Goal: Task Accomplishment & Management: Use online tool/utility

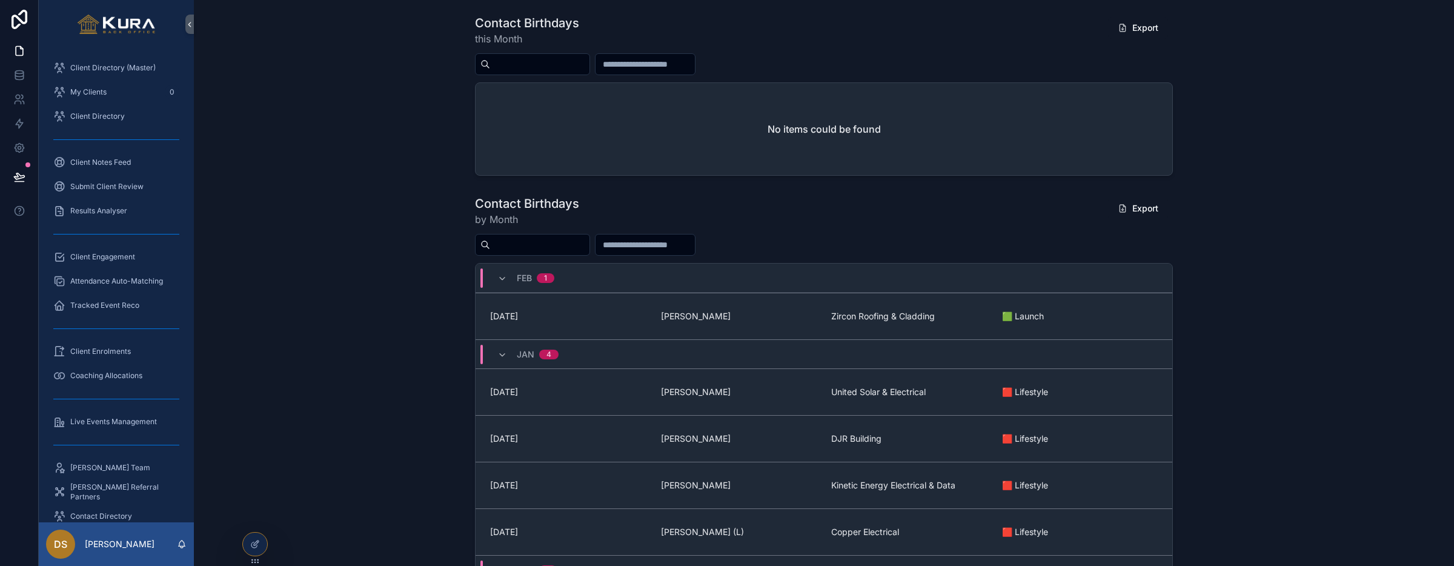
scroll to position [210, 0]
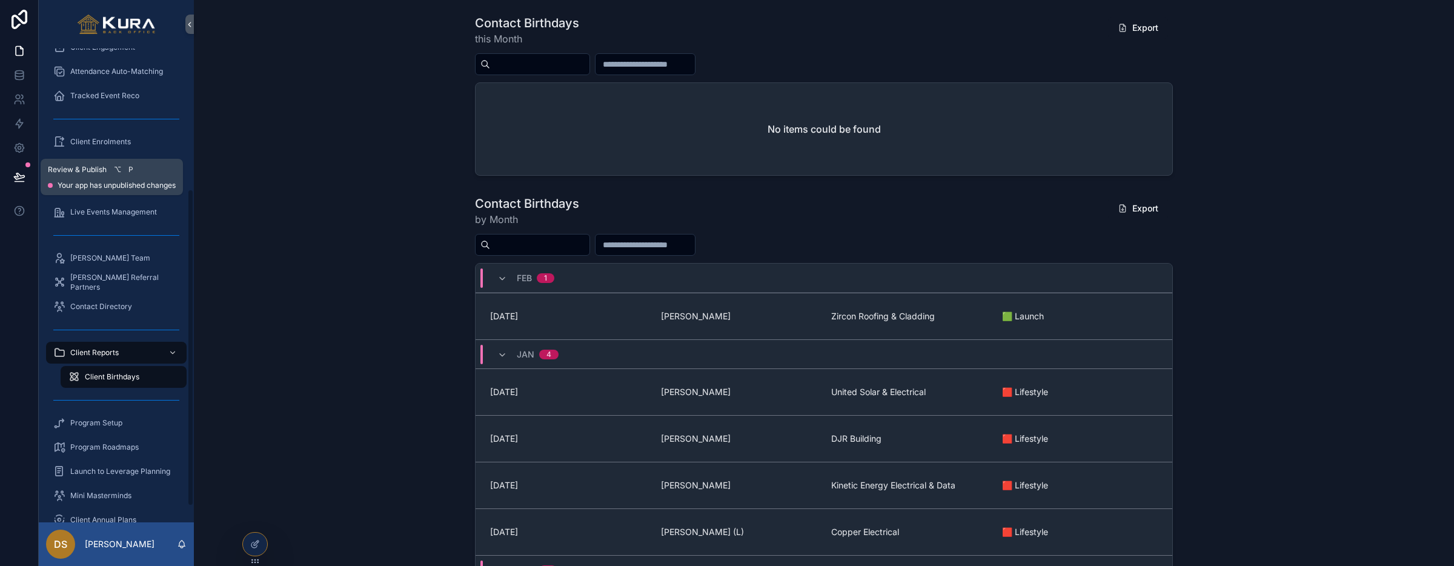
click at [18, 171] on icon at bounding box center [19, 177] width 12 height 12
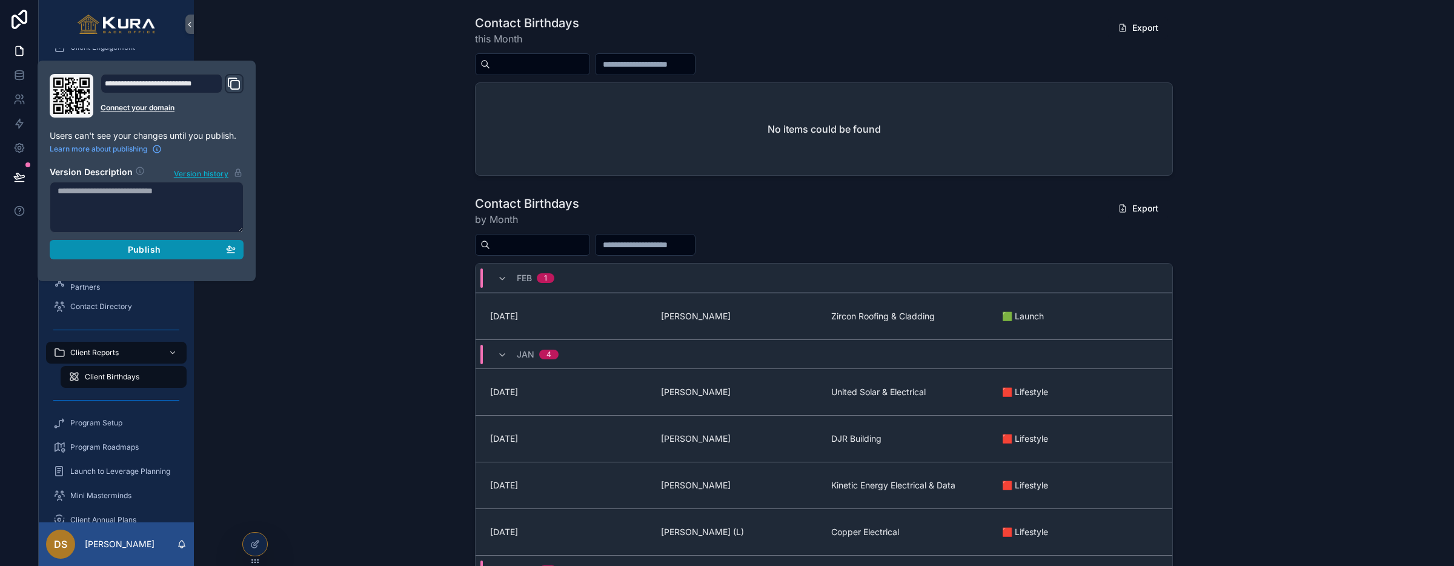
click at [118, 249] on div "Publish" at bounding box center [147, 249] width 178 height 11
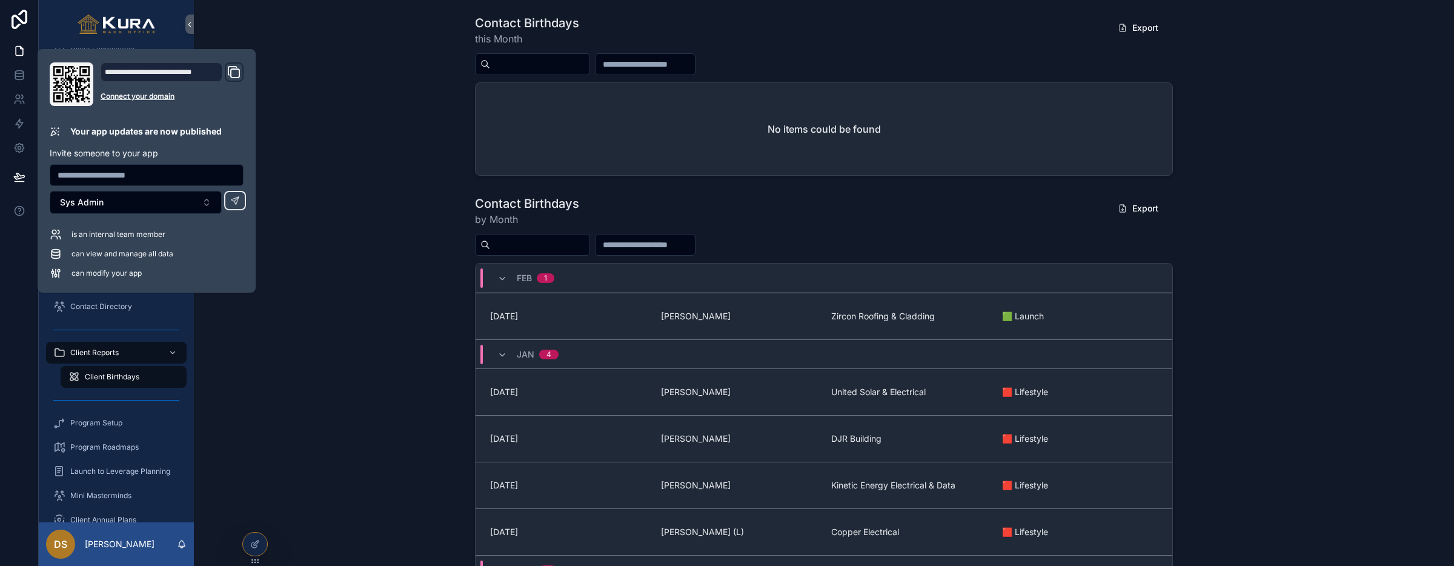
click at [402, 260] on div "Contact Birthdays by Month Export [DATE] [DATE] [PERSON_NAME] Zircon Roofing & …" at bounding box center [824, 441] width 1240 height 502
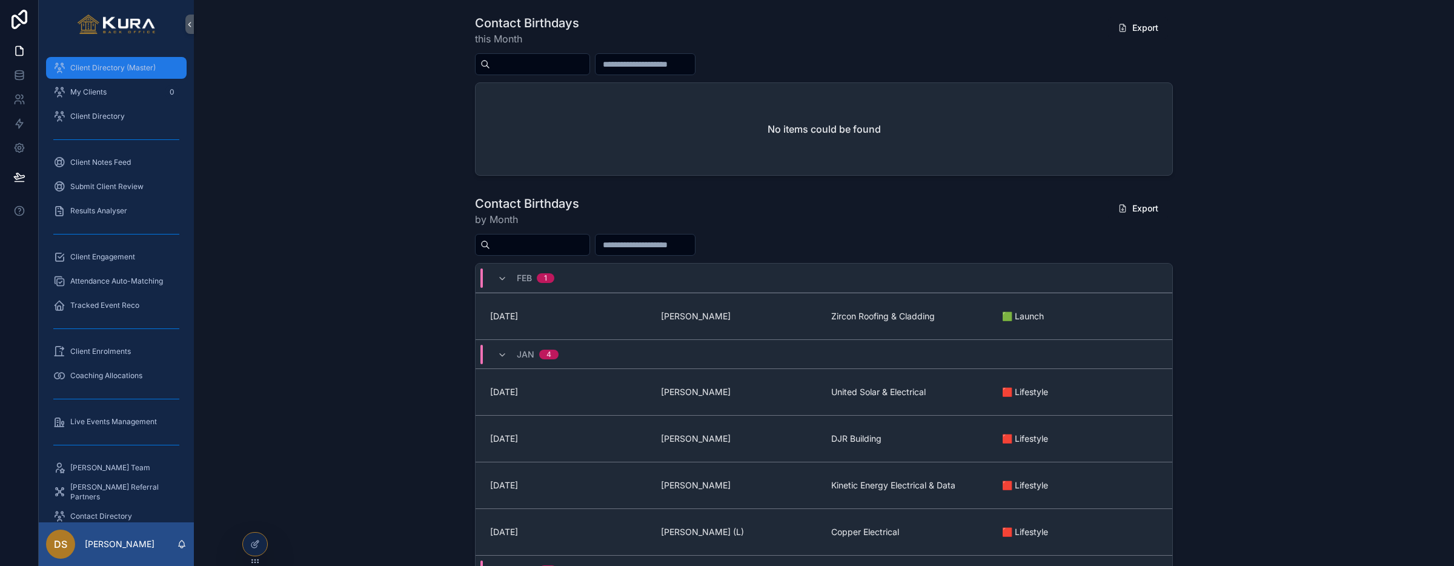
click at [97, 68] on span "Client Directory (Master)" at bounding box center [112, 68] width 85 height 10
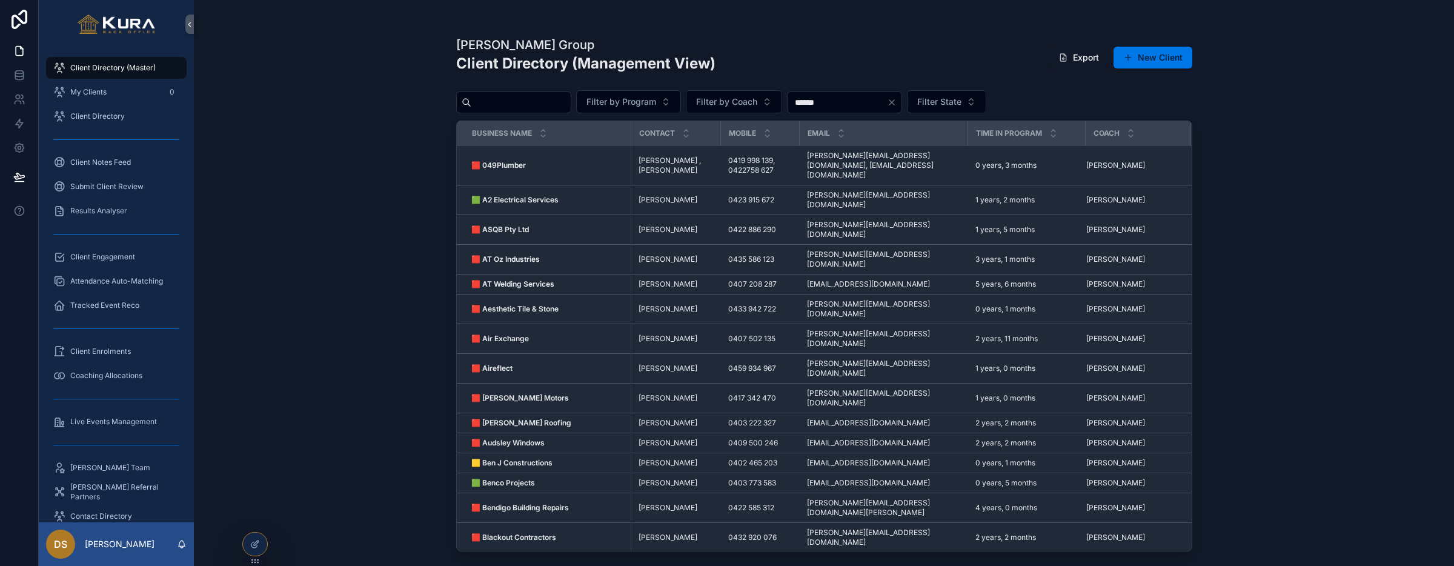
click at [528, 102] on input "scrollable content" at bounding box center [520, 102] width 99 height 17
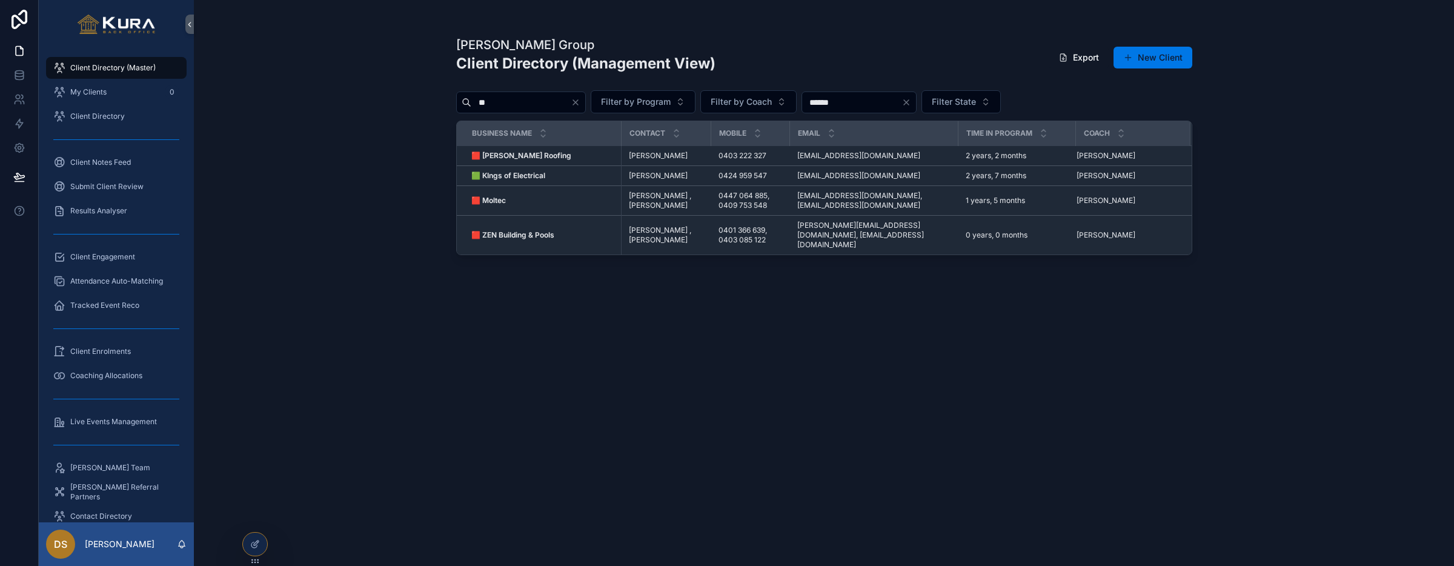
type input "*"
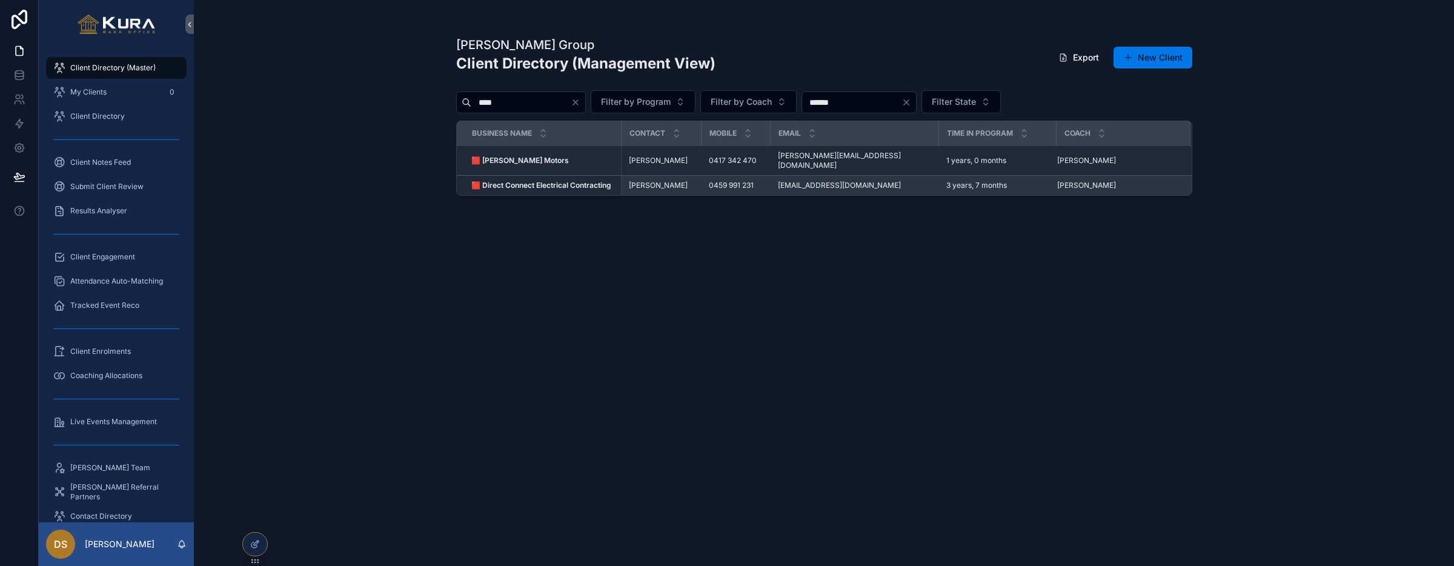
type input "****"
click at [532, 180] on strong "🟥 Direct Connect Electrical Contracting" at bounding box center [541, 184] width 140 height 9
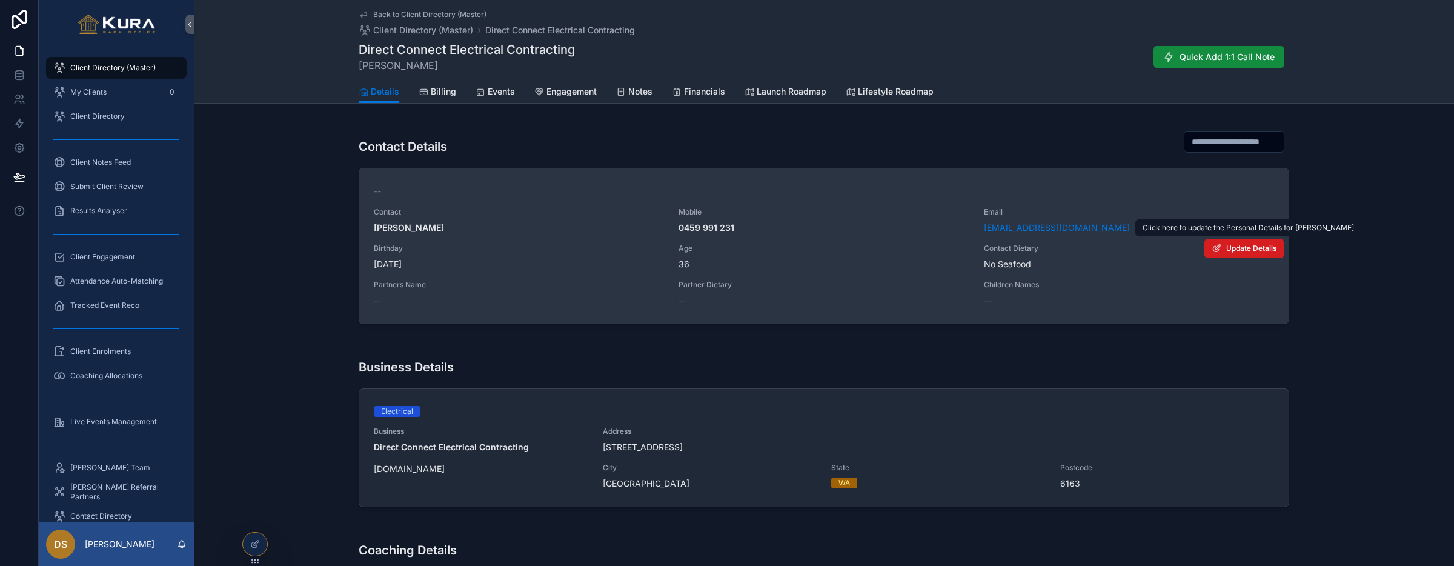
click at [1280, 248] on button "Update Details" at bounding box center [1243, 248] width 79 height 19
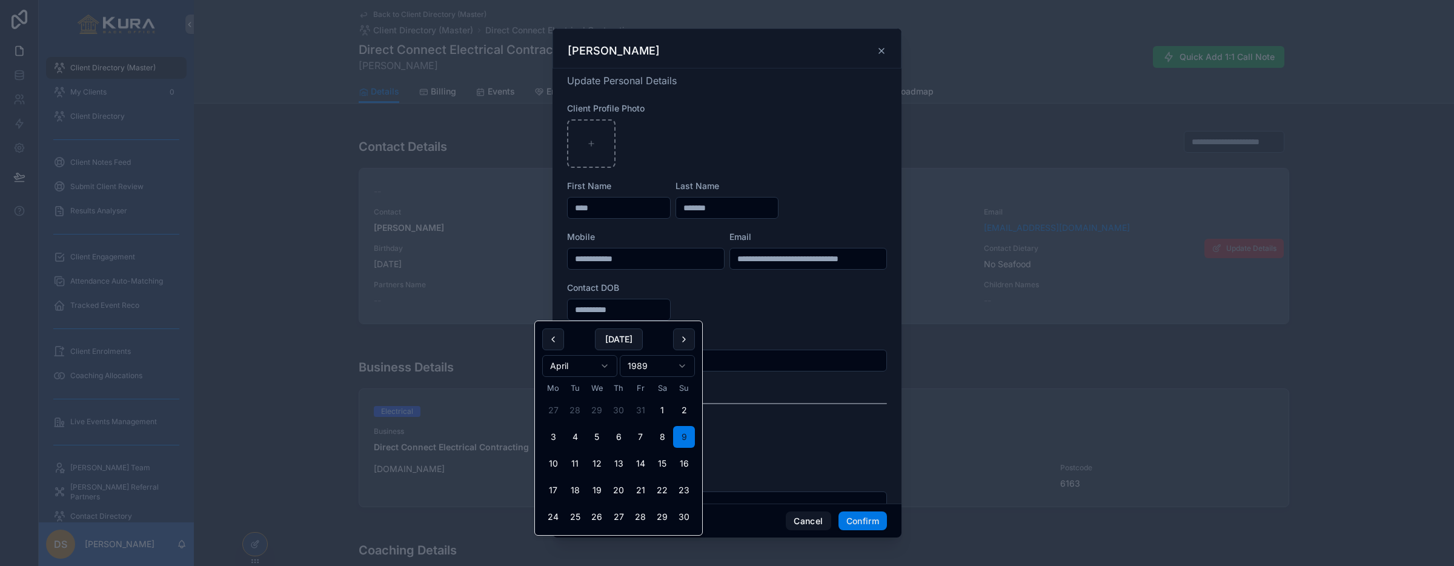
click at [632, 308] on input "**********" at bounding box center [619, 309] width 102 height 17
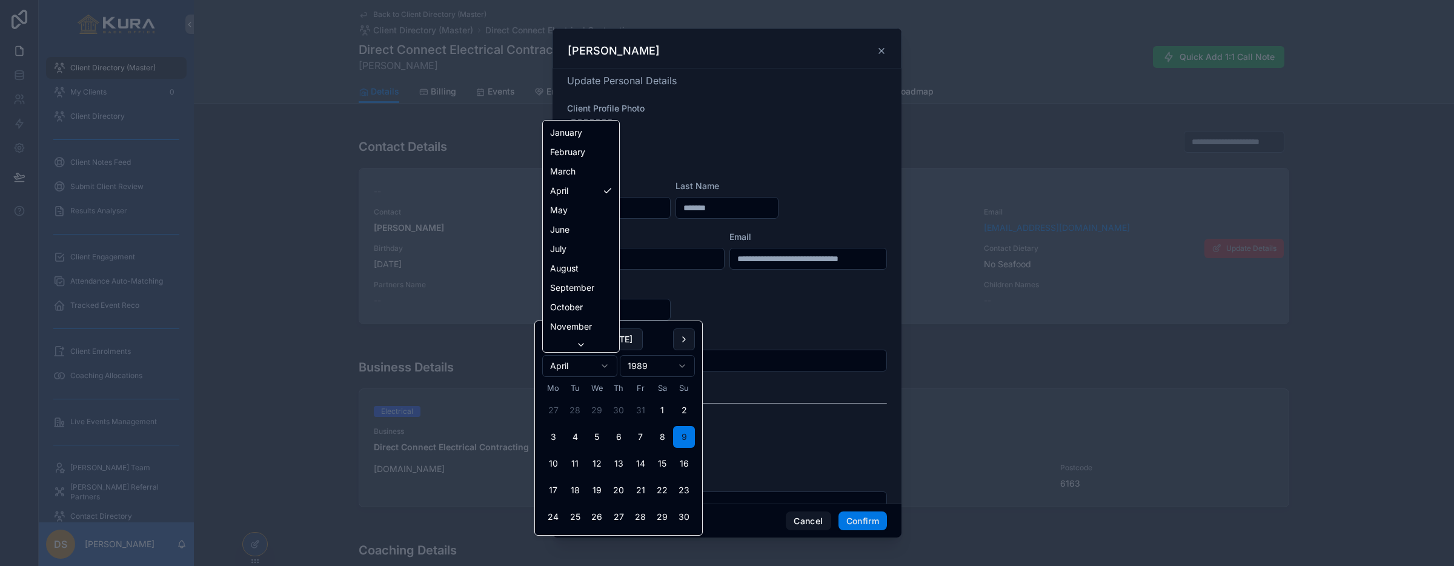
click at [603, 363] on html "Client Directory (Master) My Clients 0 Client Directory Client Notes Feed Submi…" at bounding box center [727, 283] width 1454 height 566
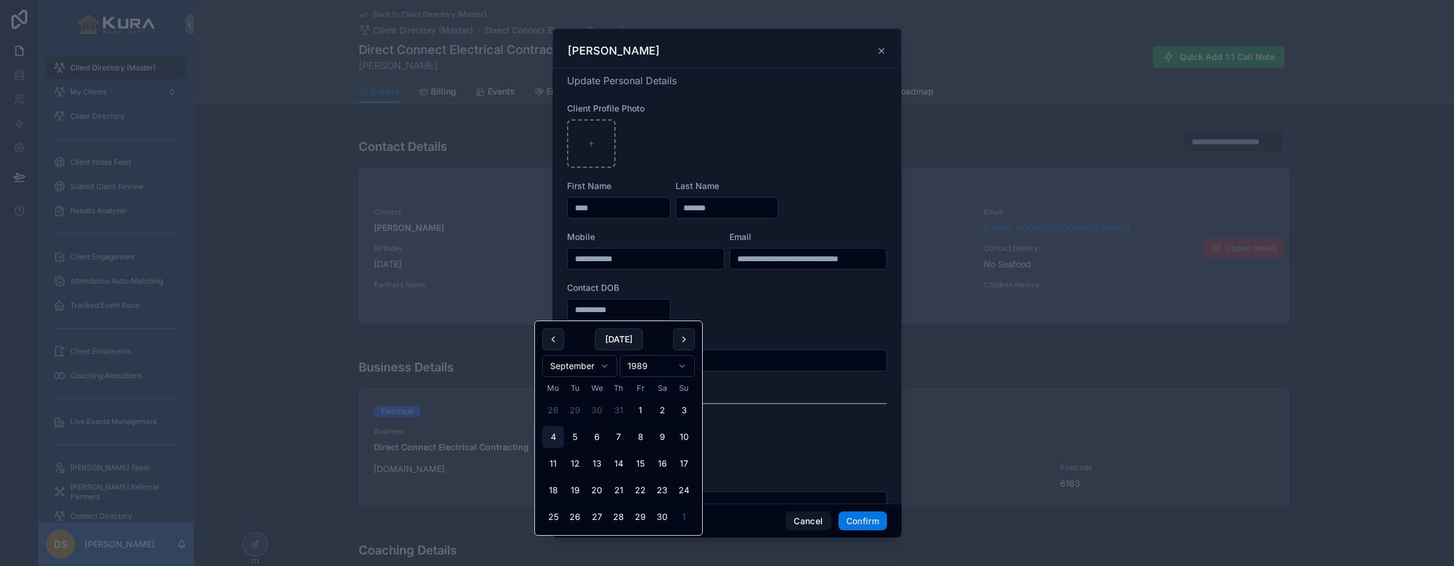
click at [551, 437] on button "4" at bounding box center [553, 437] width 22 height 22
type input "**********"
click at [804, 305] on form "**********" at bounding box center [727, 339] width 320 height 474
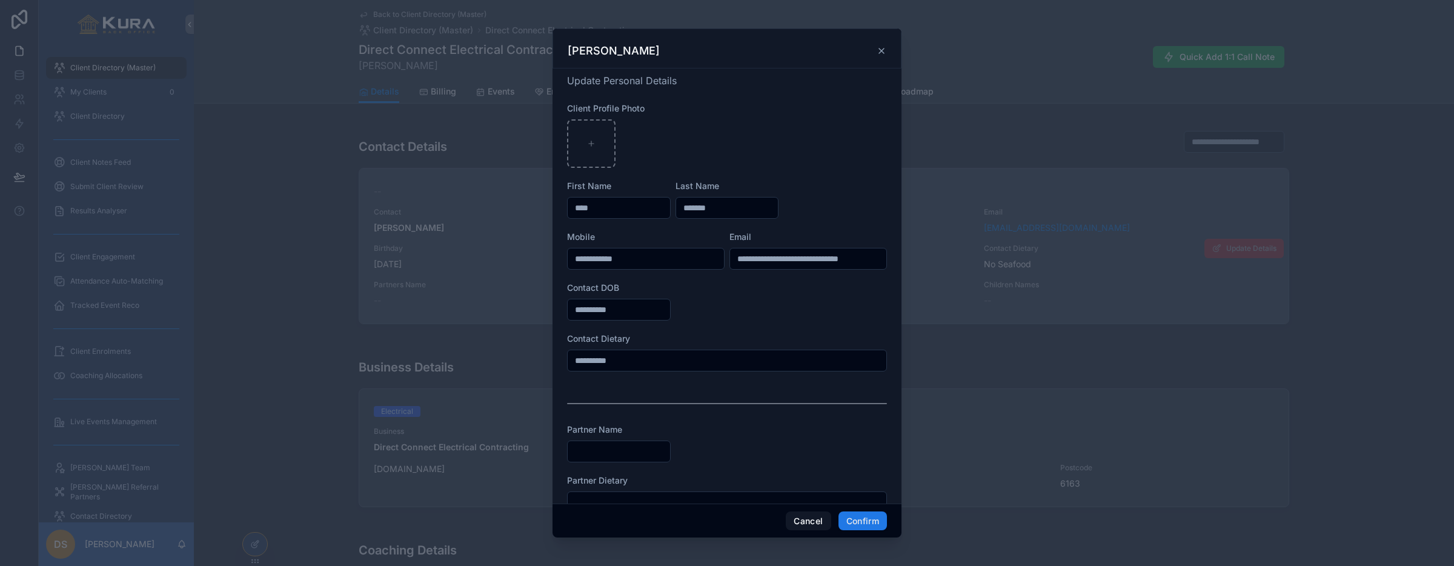
click at [876, 519] on button "Confirm" at bounding box center [862, 520] width 48 height 19
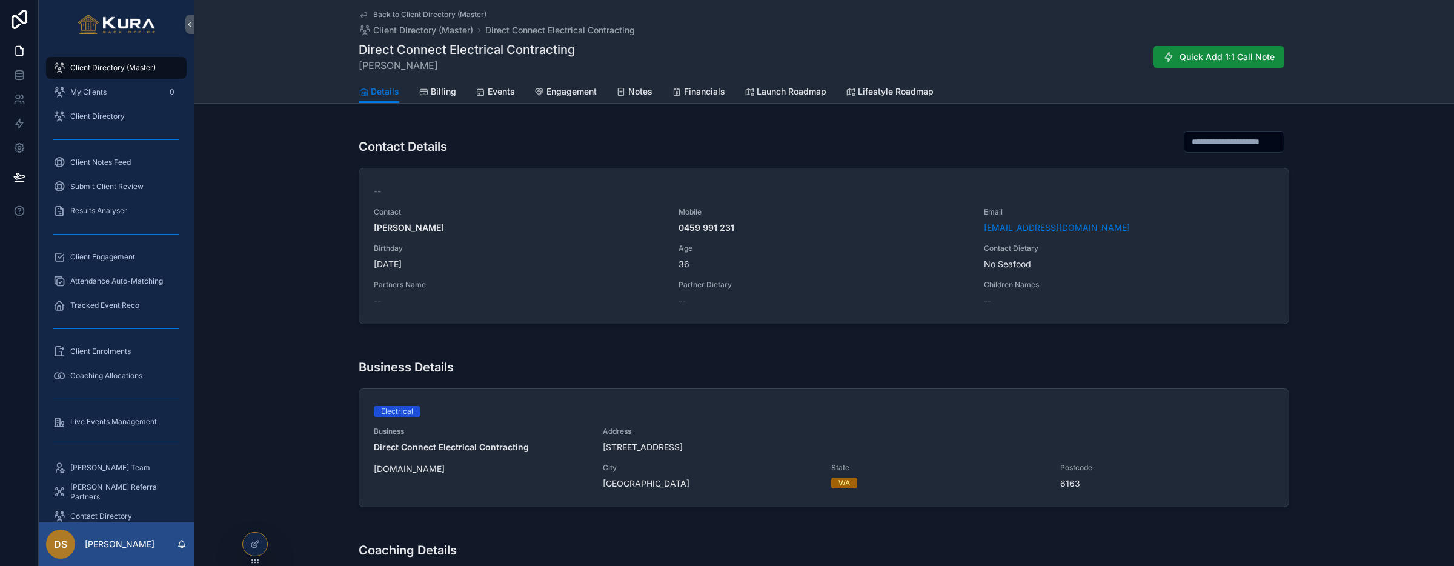
click at [252, 259] on div "Contact Details -- Contact [PERSON_NAME] Mobile [PHONE_NUMBER] Email [EMAIL_ADD…" at bounding box center [824, 223] width 1260 height 211
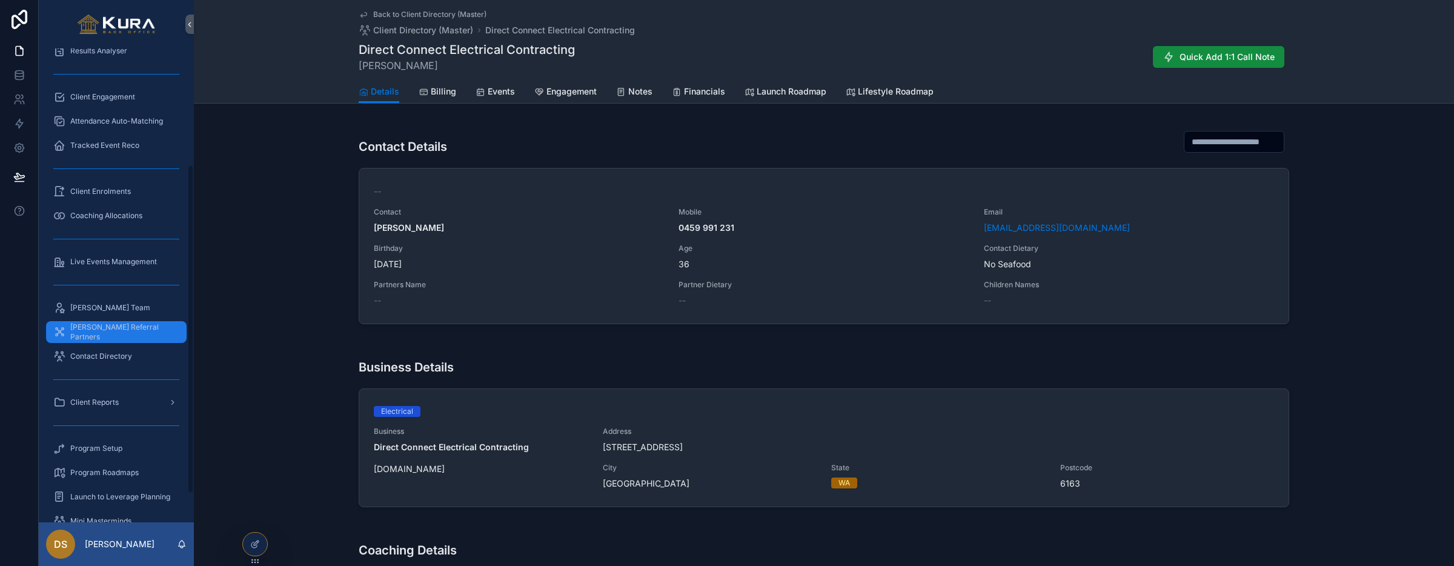
scroll to position [194, 0]
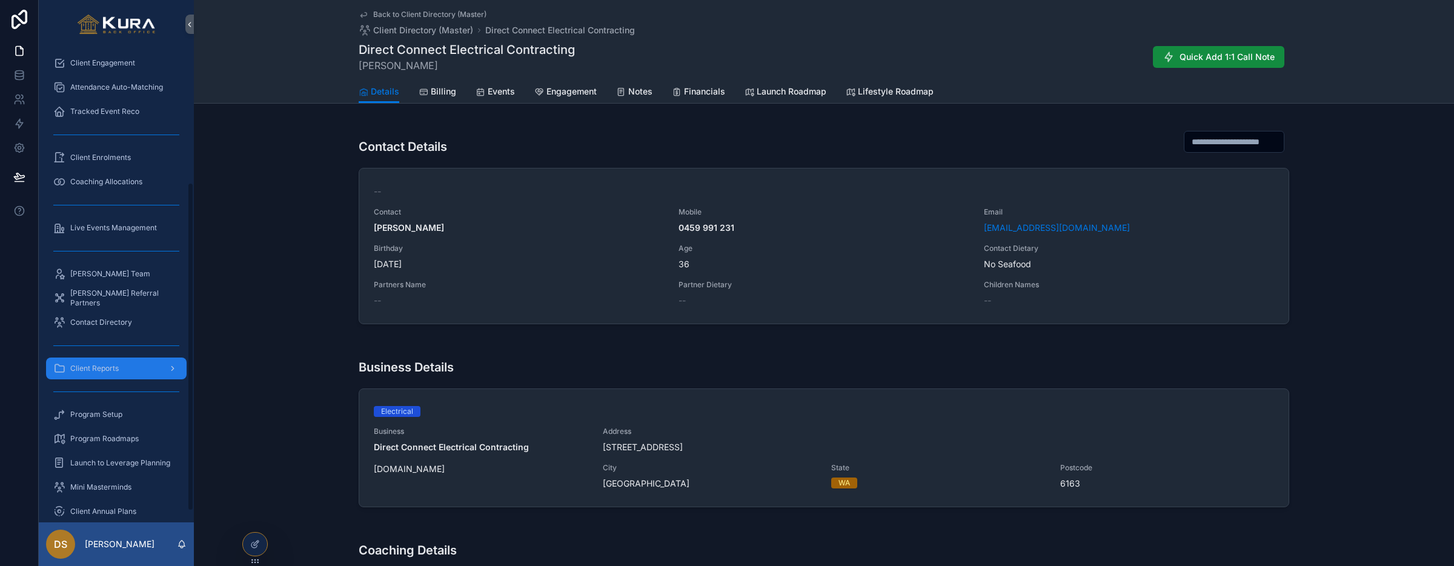
click at [174, 368] on icon "scrollable content" at bounding box center [172, 368] width 8 height 8
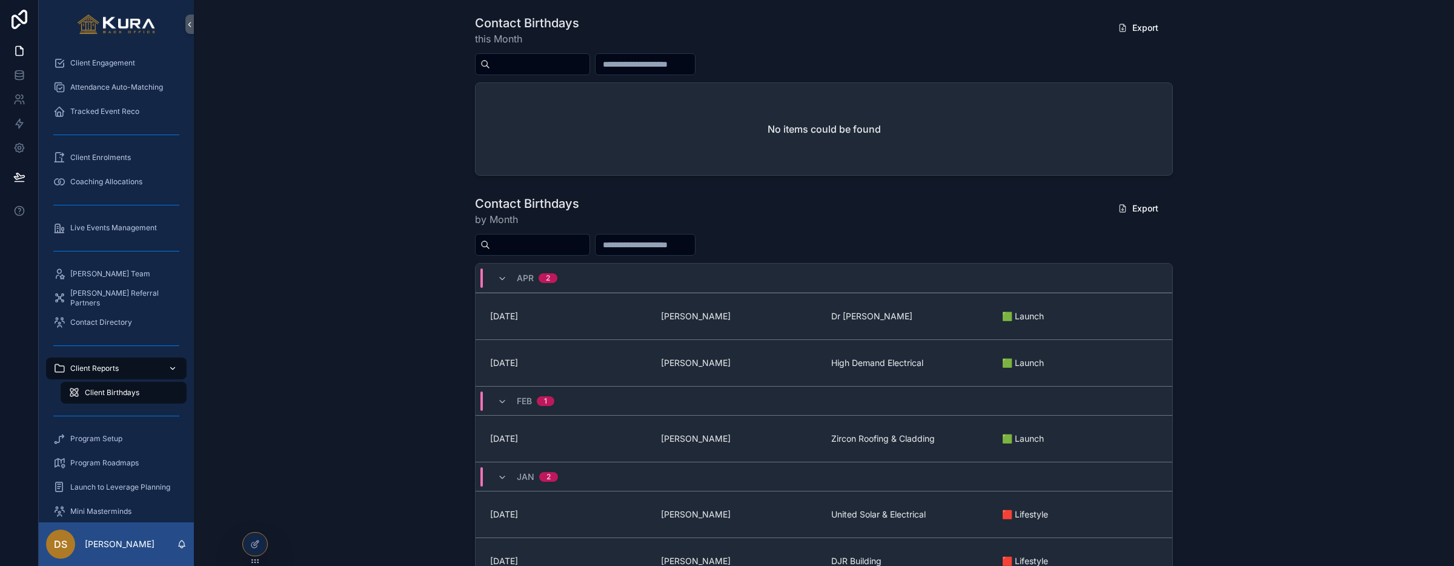
click at [353, 280] on div "Contact Birthdays by Month Export [DATE] [DATE] [PERSON_NAME] Dr [PERSON_NAME] …" at bounding box center [824, 441] width 1240 height 502
click at [666, 141] on div "No items could be found" at bounding box center [823, 129] width 697 height 92
click at [257, 537] on div at bounding box center [255, 543] width 24 height 23
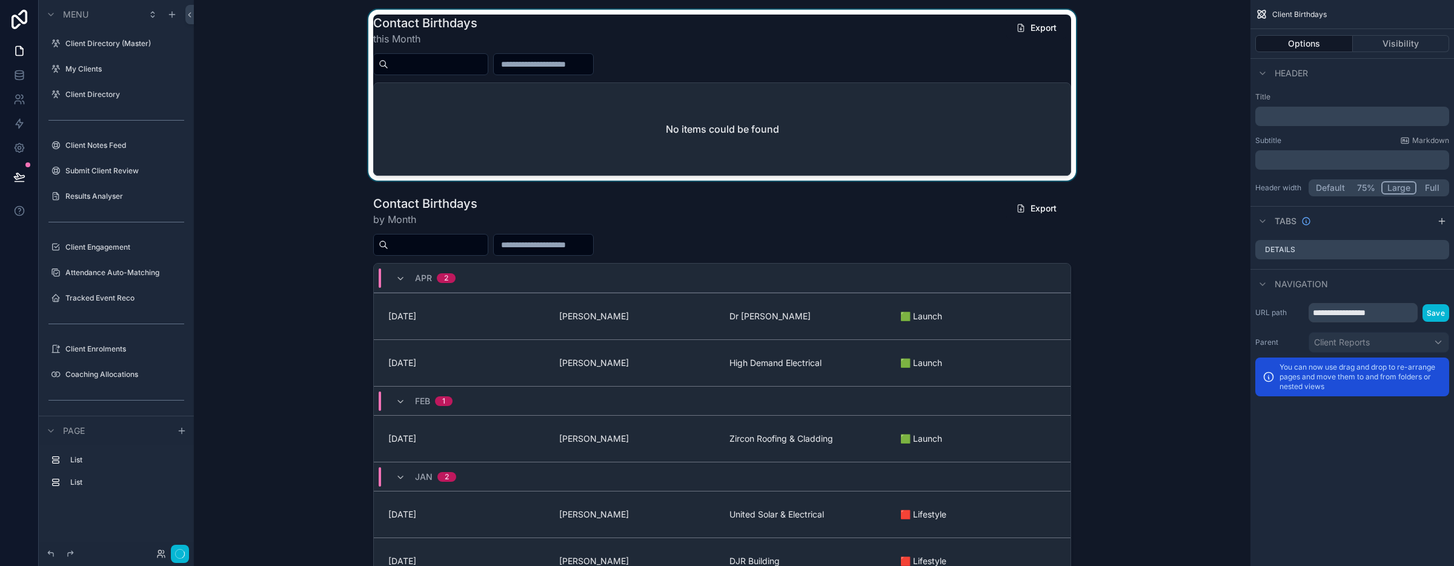
click at [845, 131] on div "scrollable content" at bounding box center [722, 95] width 1037 height 171
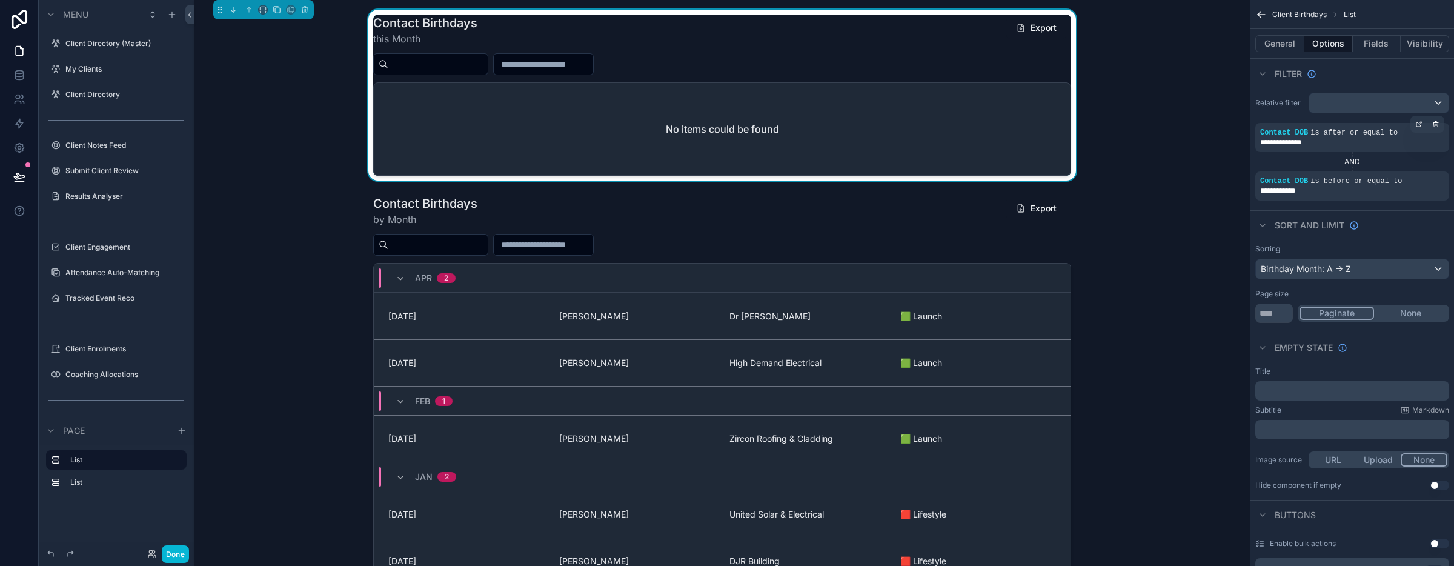
click at [1341, 142] on div "**********" at bounding box center [1352, 142] width 184 height 10
click at [1436, 99] on div "scrollable content" at bounding box center [1378, 102] width 139 height 19
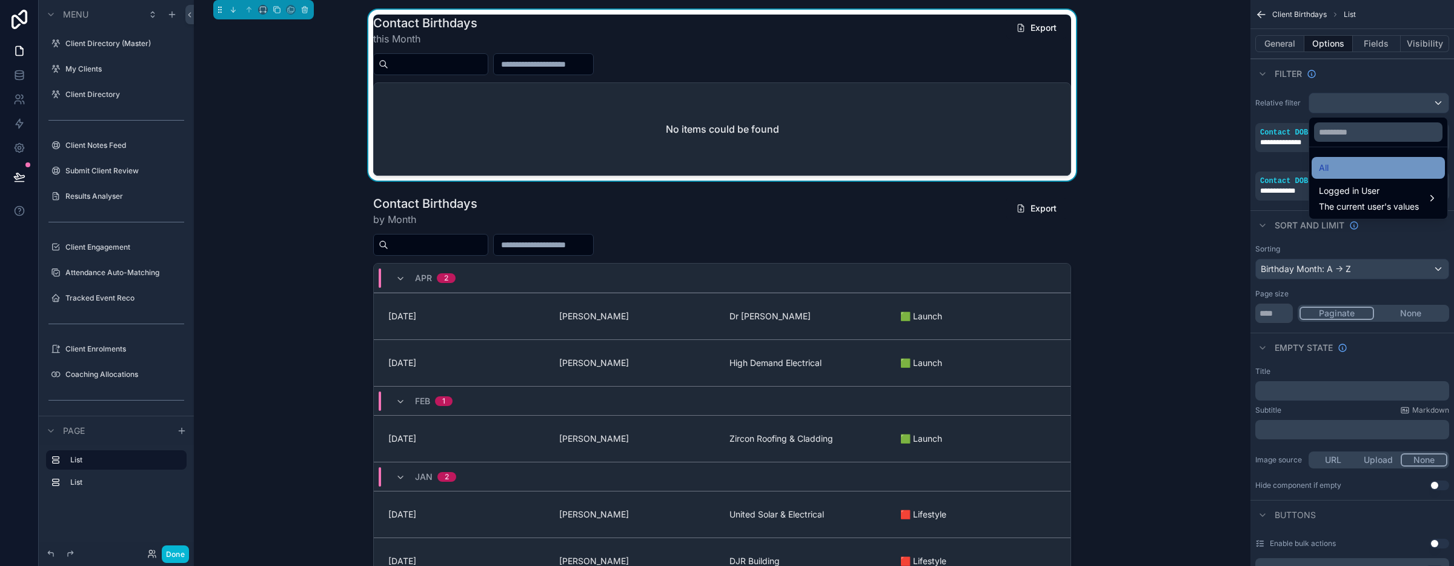
click at [1373, 173] on div "All" at bounding box center [1378, 168] width 119 height 15
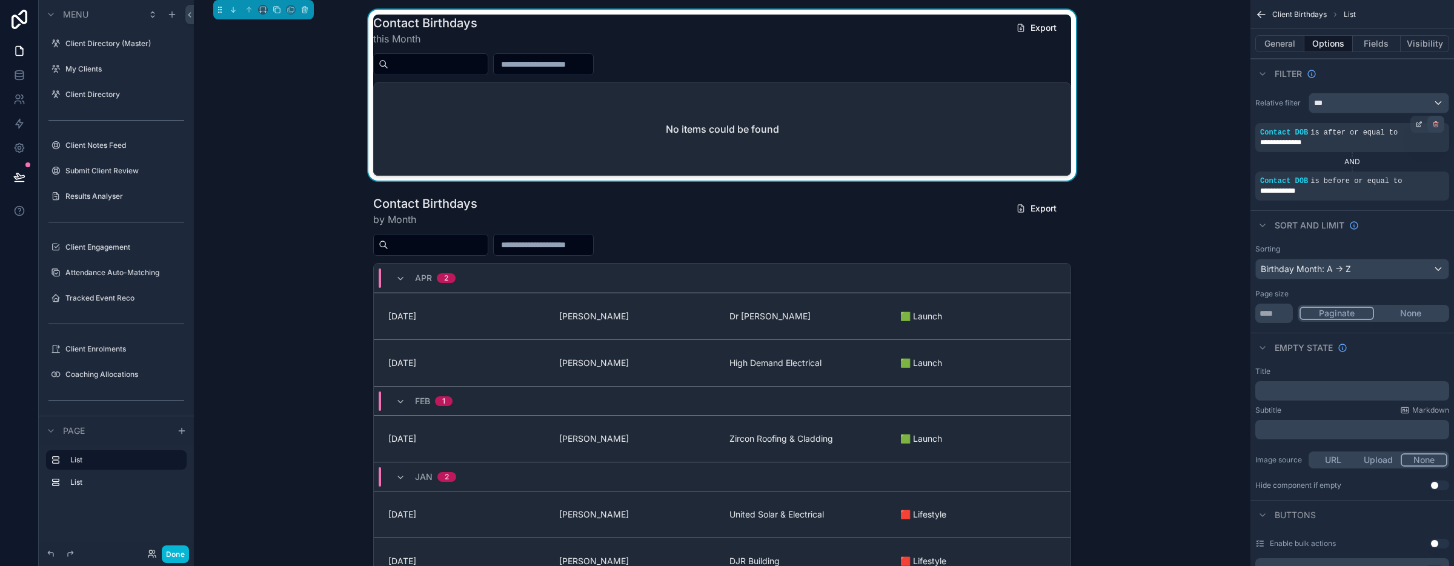
click at [1437, 125] on icon "scrollable content" at bounding box center [1435, 124] width 7 height 7
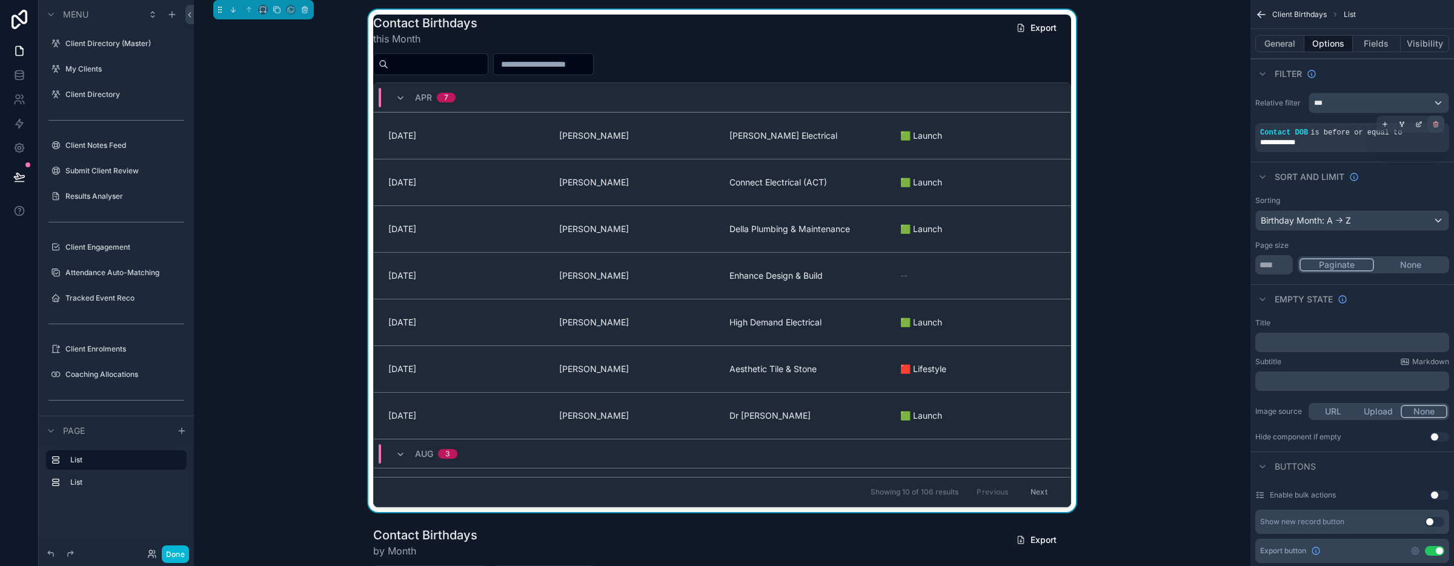
click at [1435, 122] on icon "scrollable content" at bounding box center [1436, 122] width 2 height 1
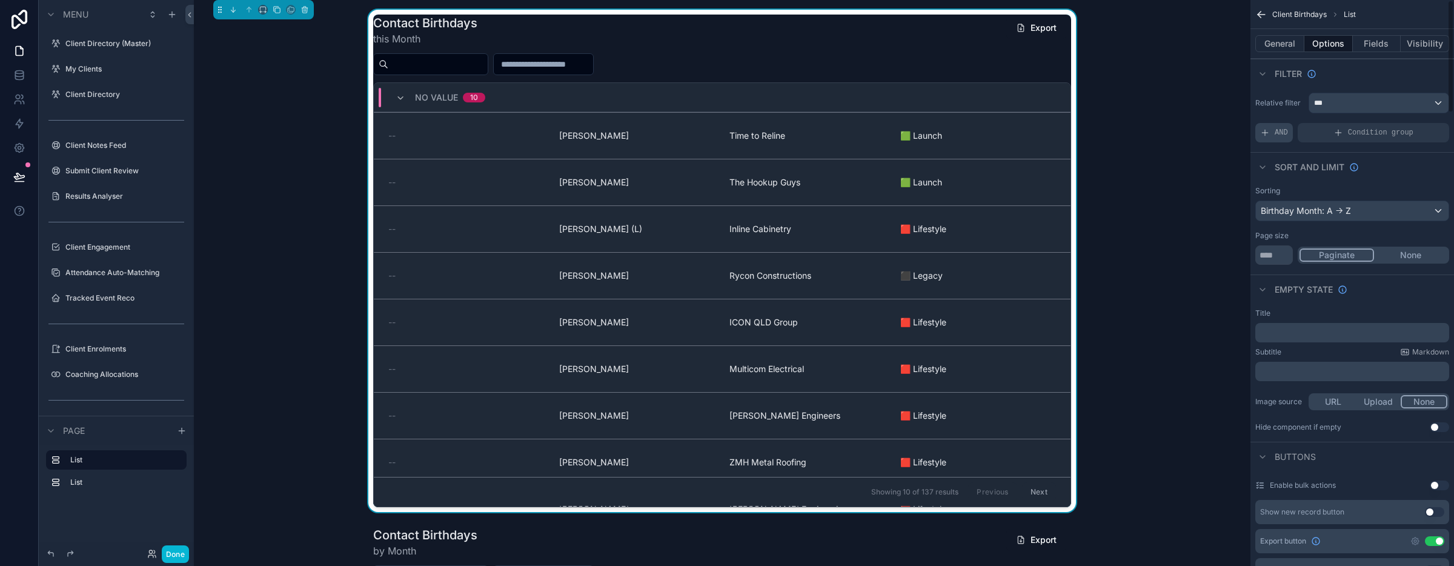
click at [1277, 132] on span "AND" at bounding box center [1280, 133] width 13 height 10
click at [1418, 123] on icon "scrollable content" at bounding box center [1420, 123] width 4 height 4
click at [1137, 114] on span "Select a field" at bounding box center [1132, 114] width 51 height 10
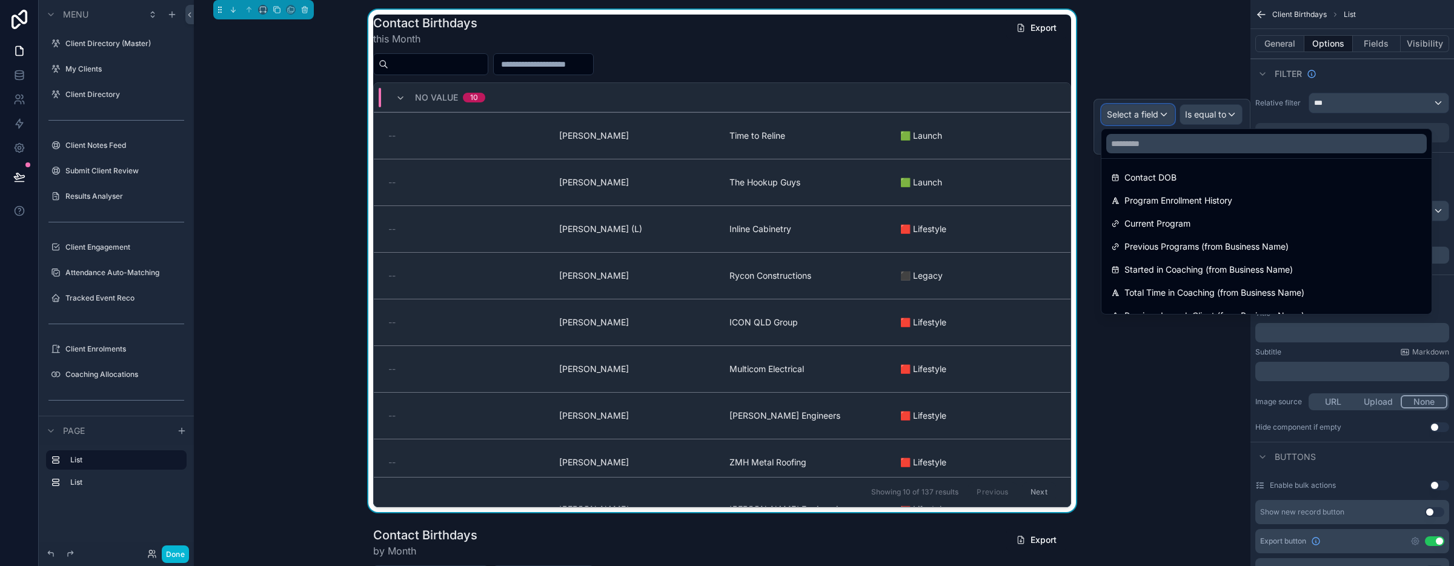
scroll to position [394, 0]
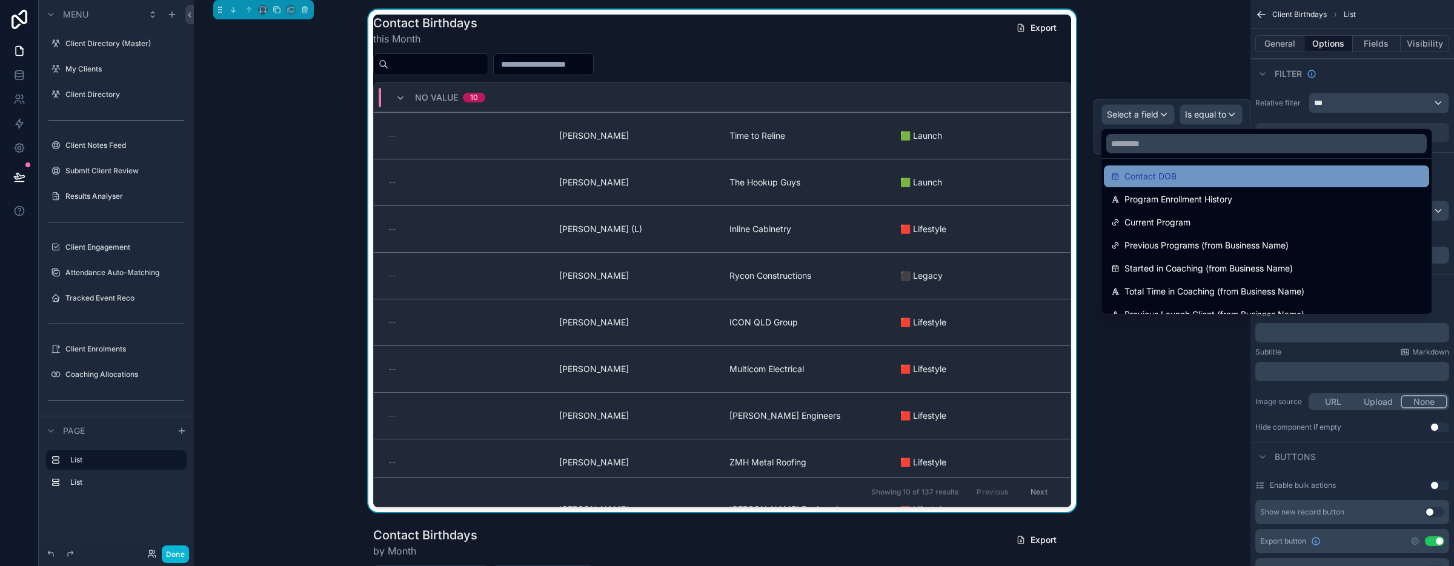
click at [1163, 183] on span "Contact DOB" at bounding box center [1150, 176] width 52 height 15
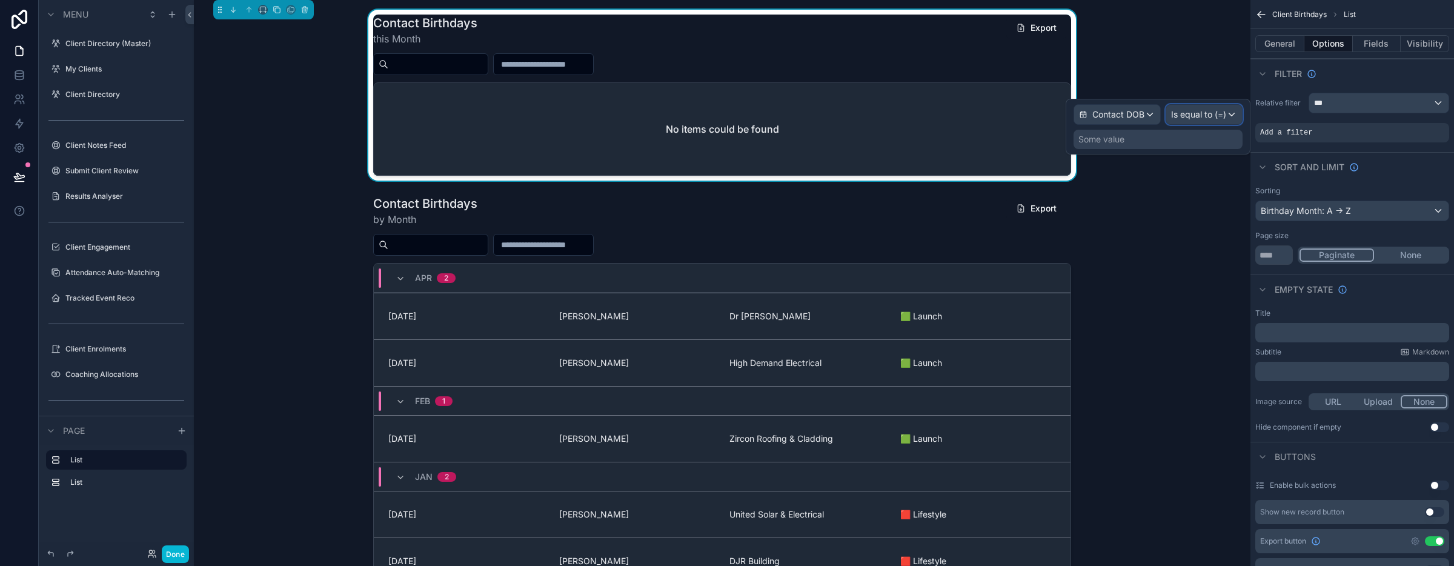
click at [1200, 113] on span "Is equal to (=)" at bounding box center [1198, 114] width 55 height 12
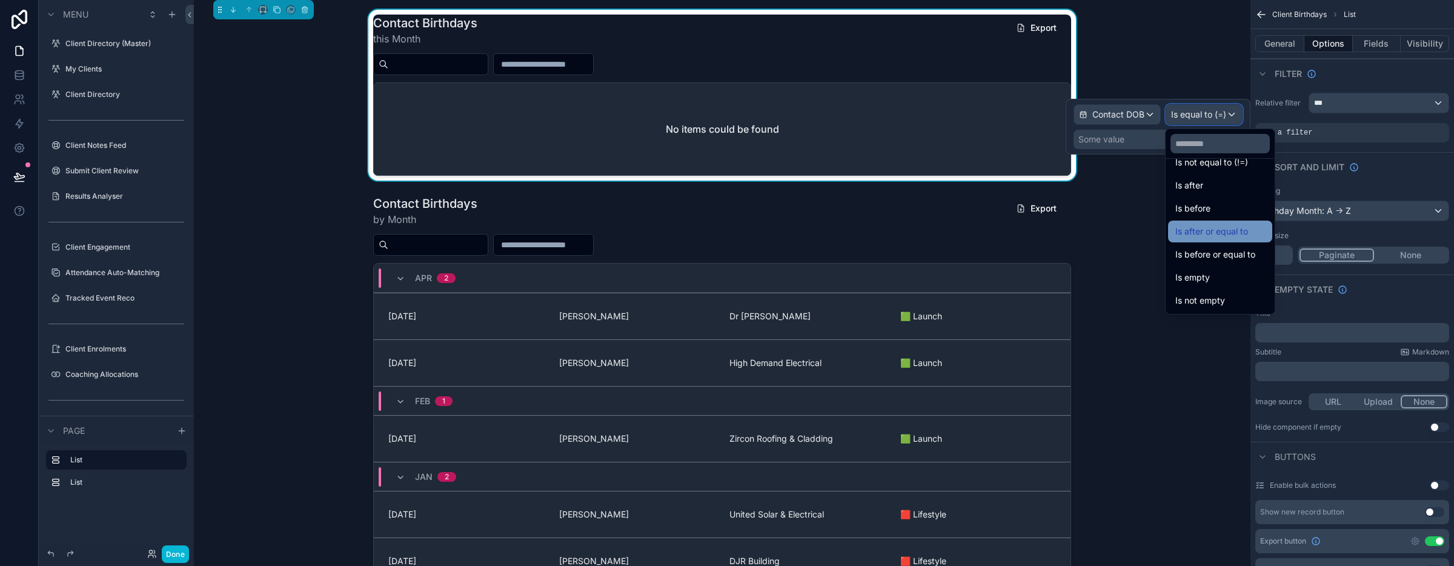
scroll to position [0, 0]
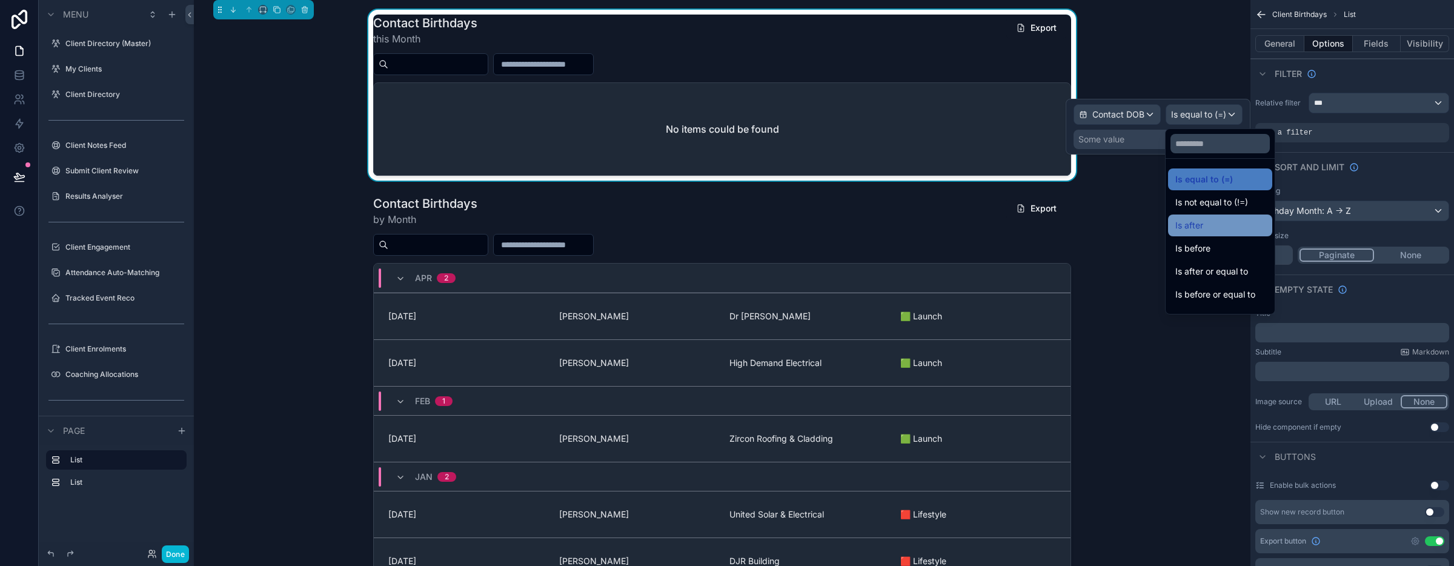
click at [1257, 219] on div "Is after" at bounding box center [1220, 225] width 90 height 15
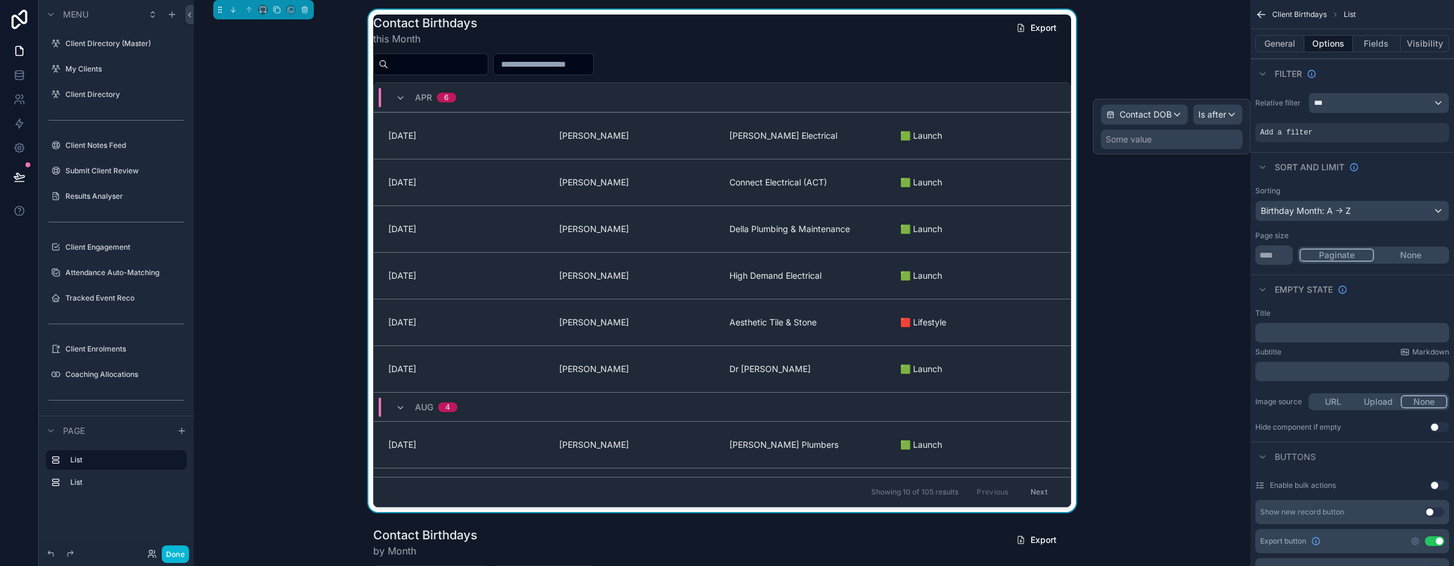
click at [1169, 142] on div "Some value" at bounding box center [1172, 139] width 142 height 19
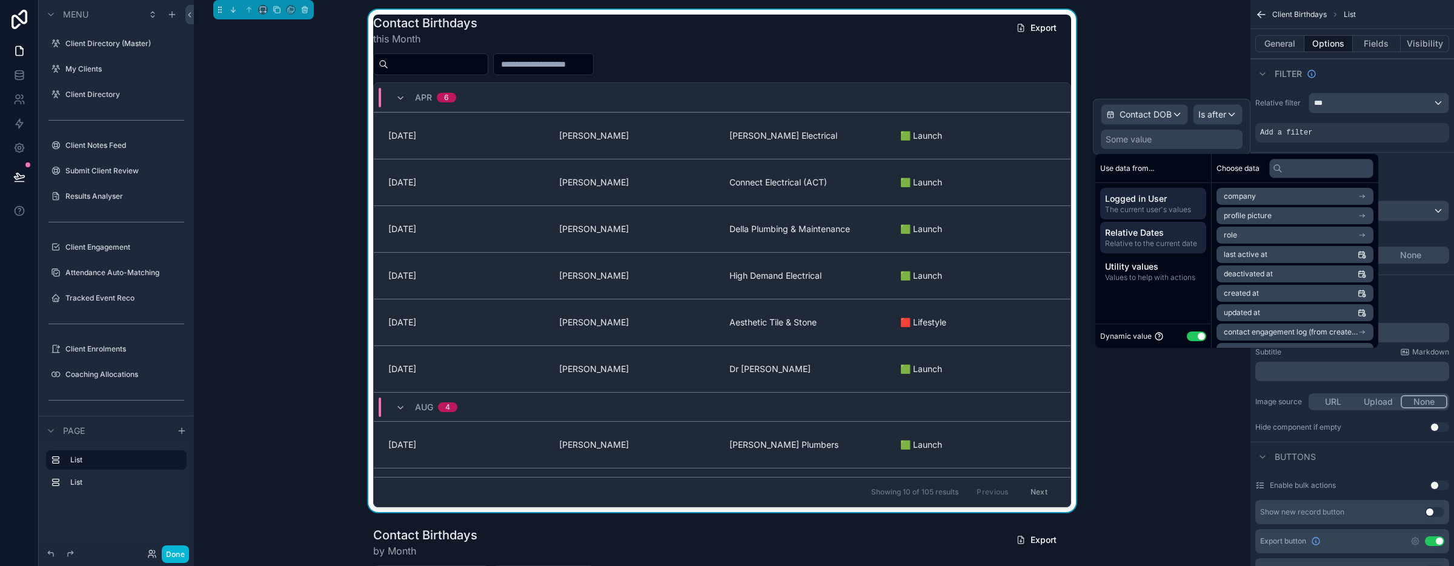
click at [1168, 239] on span "Relative to the current date" at bounding box center [1153, 244] width 96 height 10
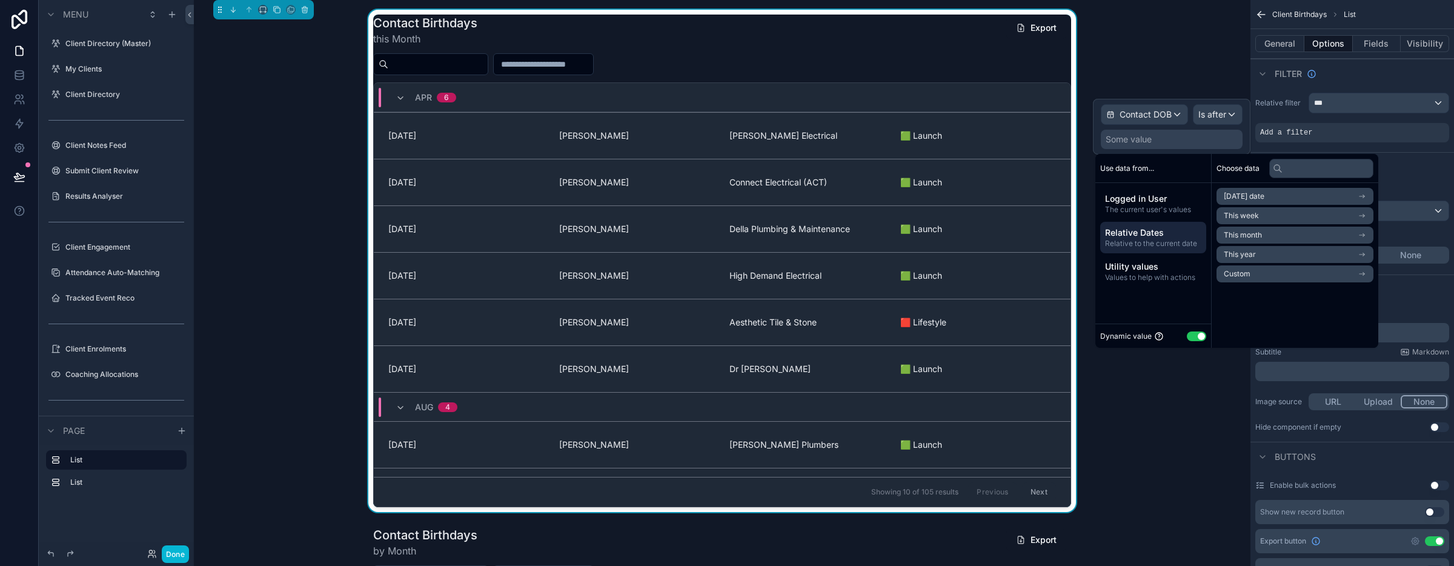
click at [1255, 231] on span "This month" at bounding box center [1242, 235] width 38 height 10
click at [1270, 216] on span "Start of month" at bounding box center [1247, 218] width 49 height 10
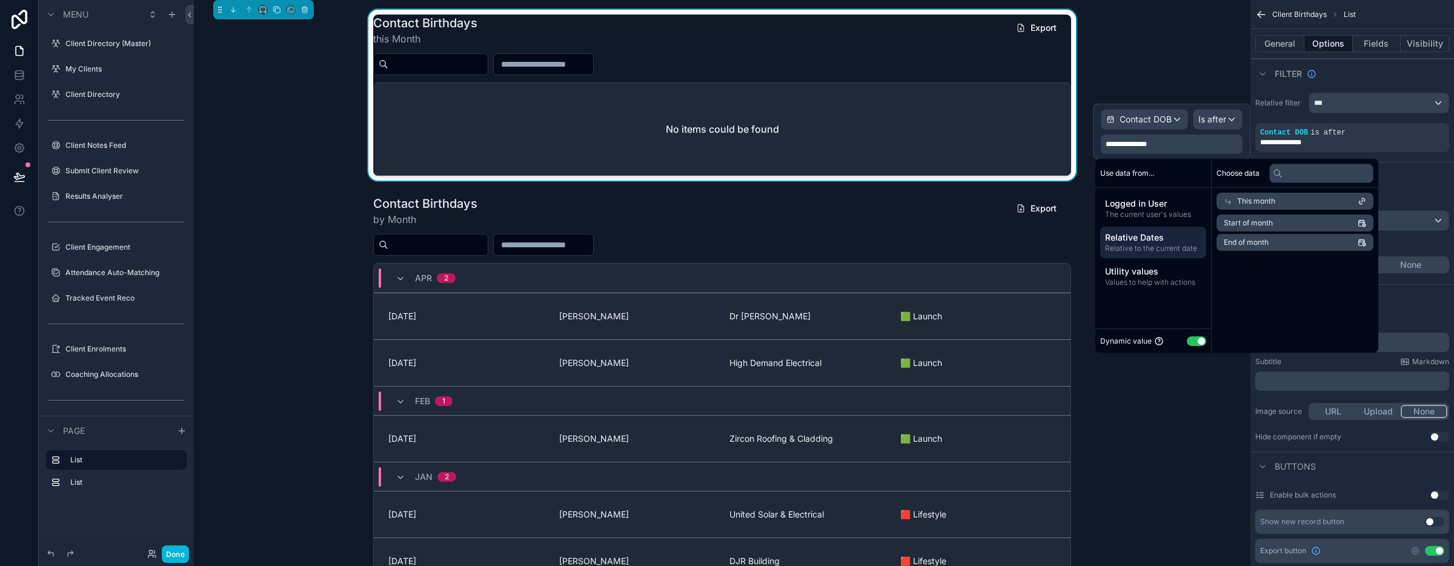
click at [1198, 337] on button "Use setting" at bounding box center [1196, 341] width 19 height 10
select select "****"
select select "*"
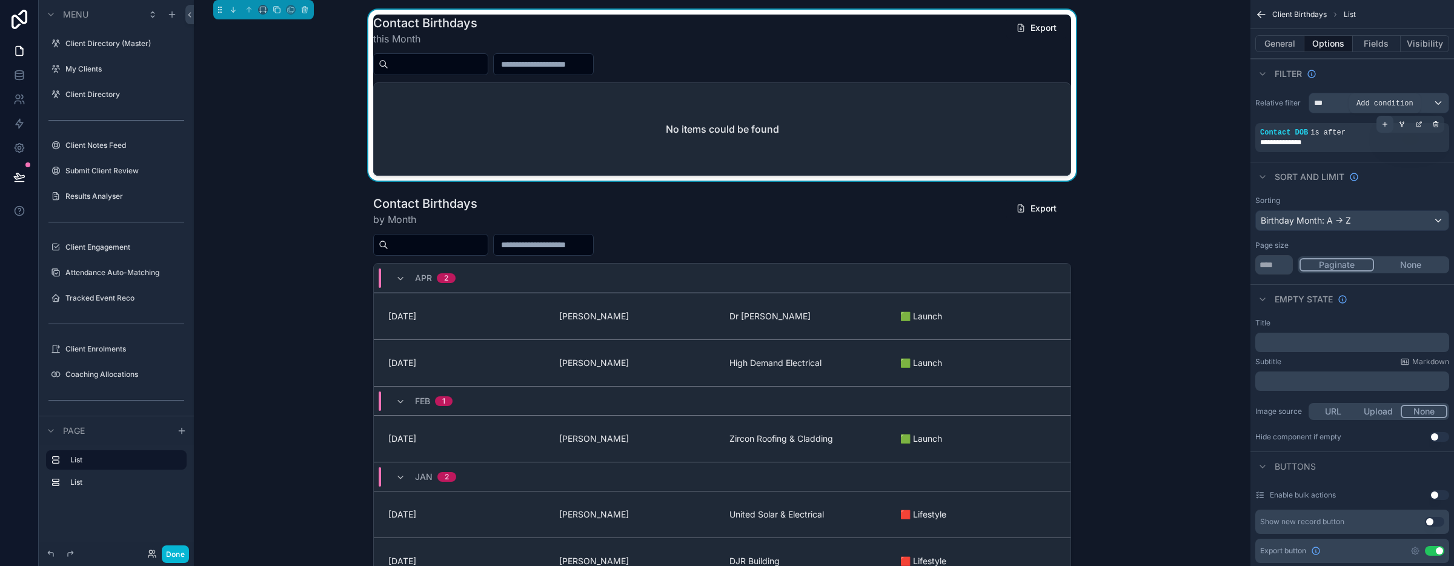
click at [1386, 127] on icon "scrollable content" at bounding box center [1384, 124] width 7 height 7
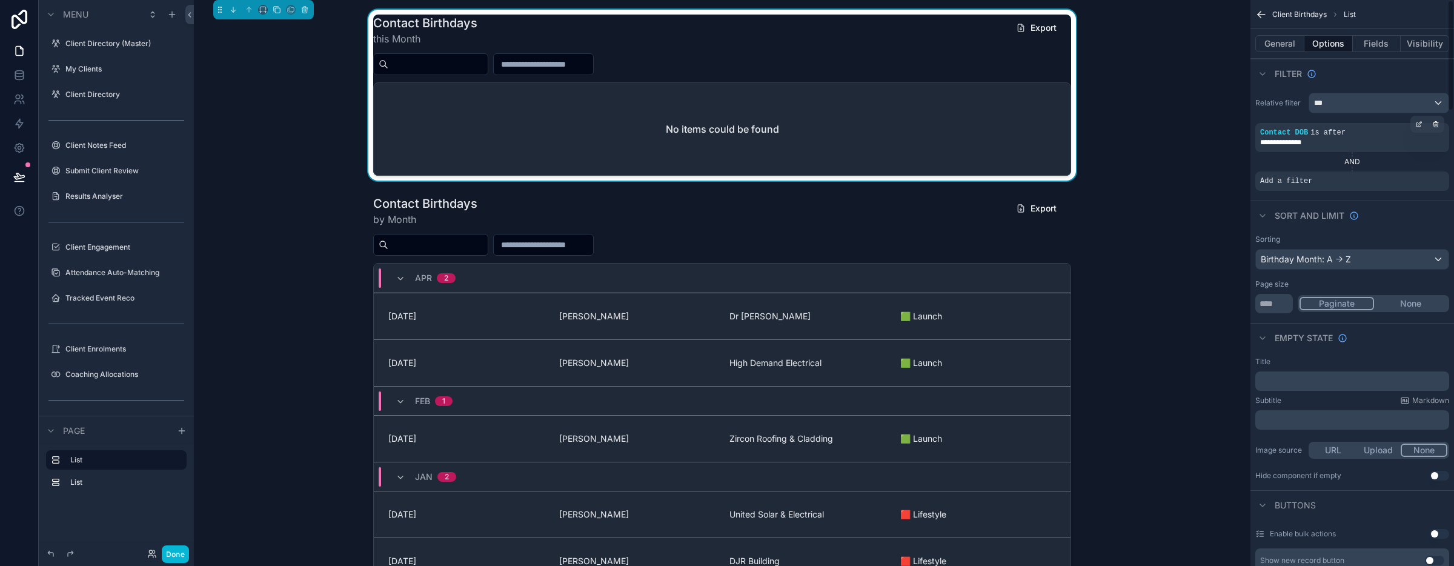
click at [1336, 136] on span "is after" at bounding box center [1327, 132] width 35 height 8
click at [0, 0] on div "scrollable content" at bounding box center [0, 0] width 0 height 0
click at [1199, 121] on span "Is after" at bounding box center [1212, 119] width 28 height 12
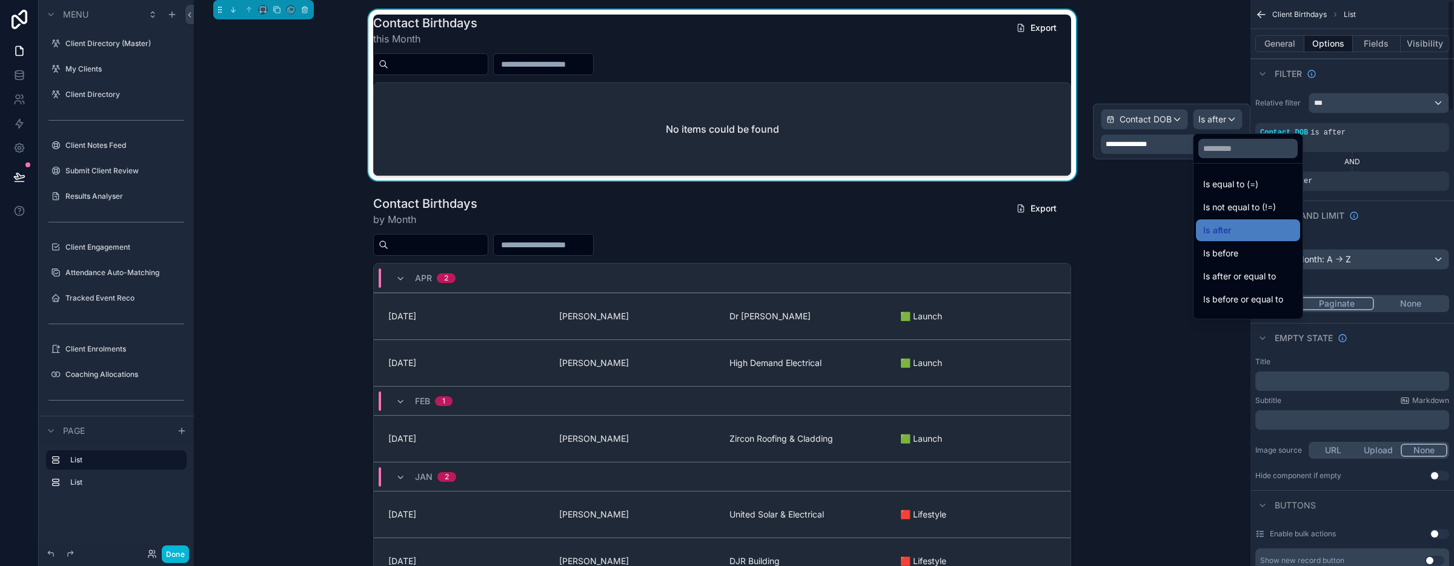
click at [1391, 157] on div "AND" at bounding box center [1352, 162] width 194 height 10
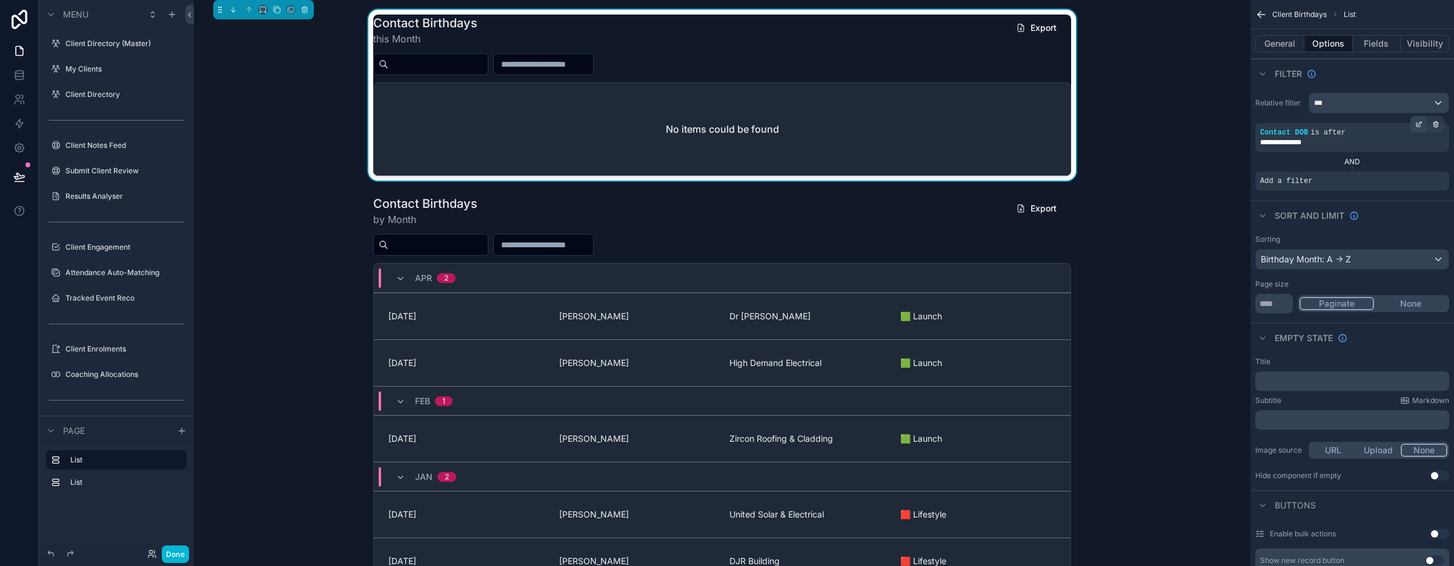
click at [1418, 125] on icon "scrollable content" at bounding box center [1420, 123] width 4 height 4
click at [1164, 113] on span "Contact DOB" at bounding box center [1145, 119] width 52 height 12
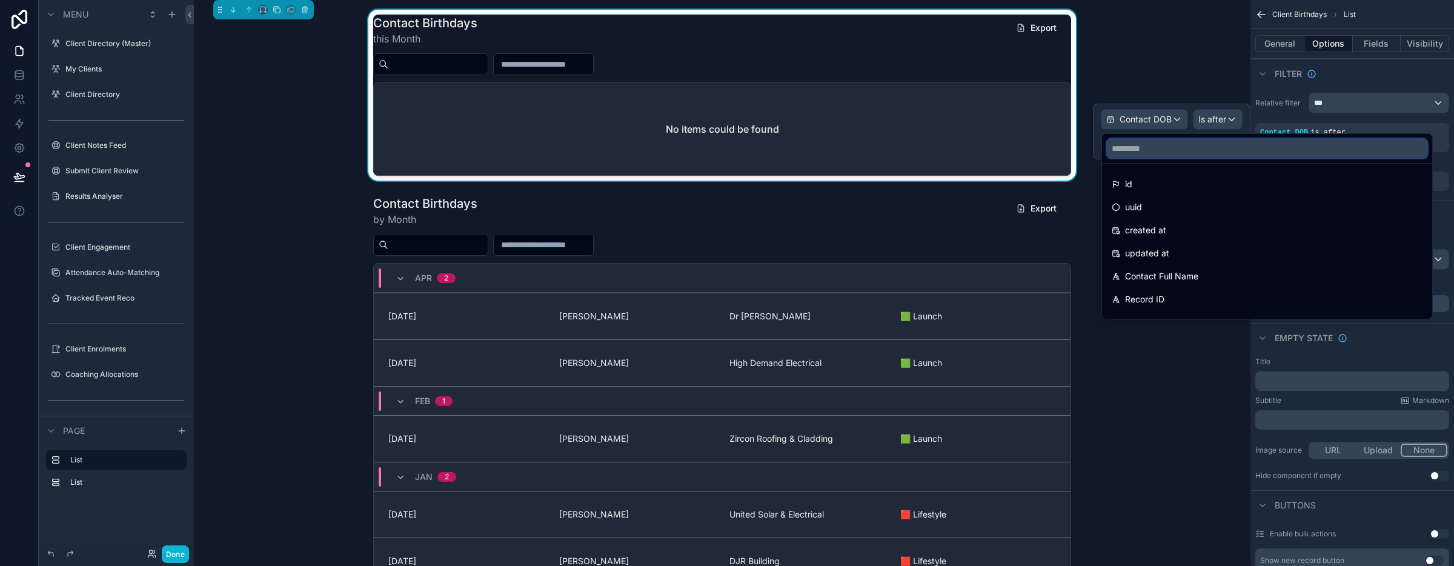
click at [1162, 151] on input "text" at bounding box center [1267, 148] width 320 height 19
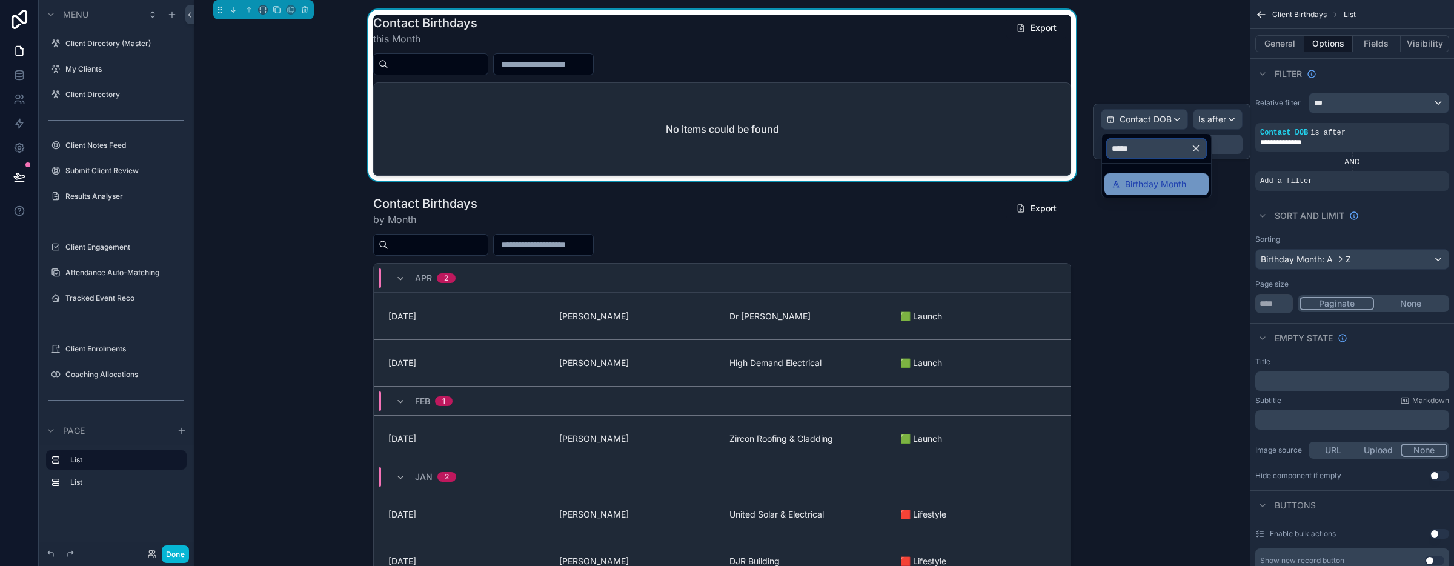
type input "*****"
click at [1134, 184] on span "Birthday Month" at bounding box center [1155, 184] width 61 height 15
click at [1154, 140] on p "**********" at bounding box center [1154, 143] width 171 height 19
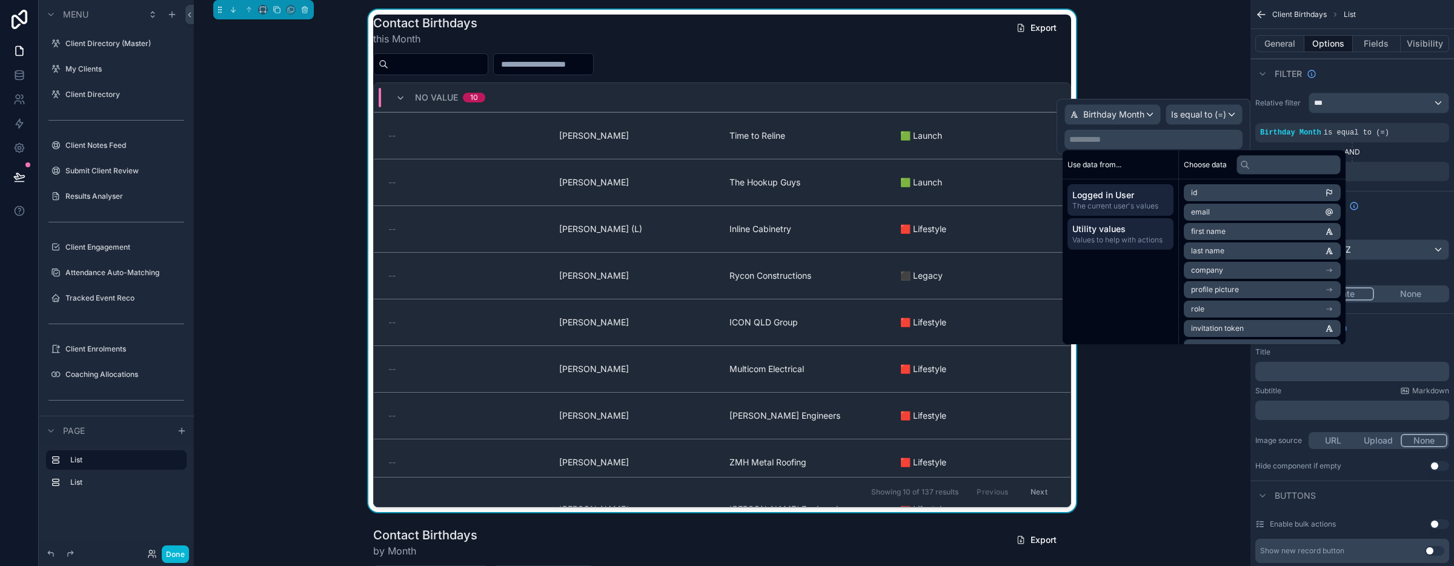
click at [1113, 235] on span "Values to help with actions" at bounding box center [1120, 240] width 96 height 10
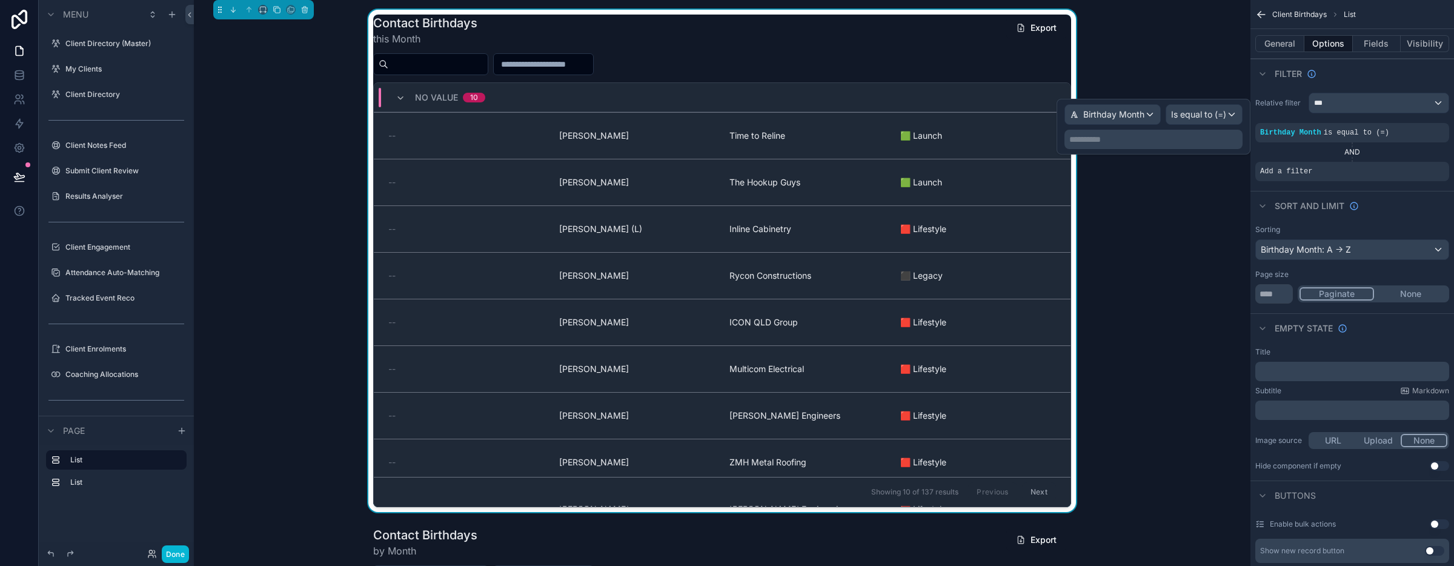
click at [1150, 140] on p "**********" at bounding box center [1154, 139] width 171 height 12
click at [1200, 121] on div "Is equal to (=)" at bounding box center [1204, 114] width 76 height 19
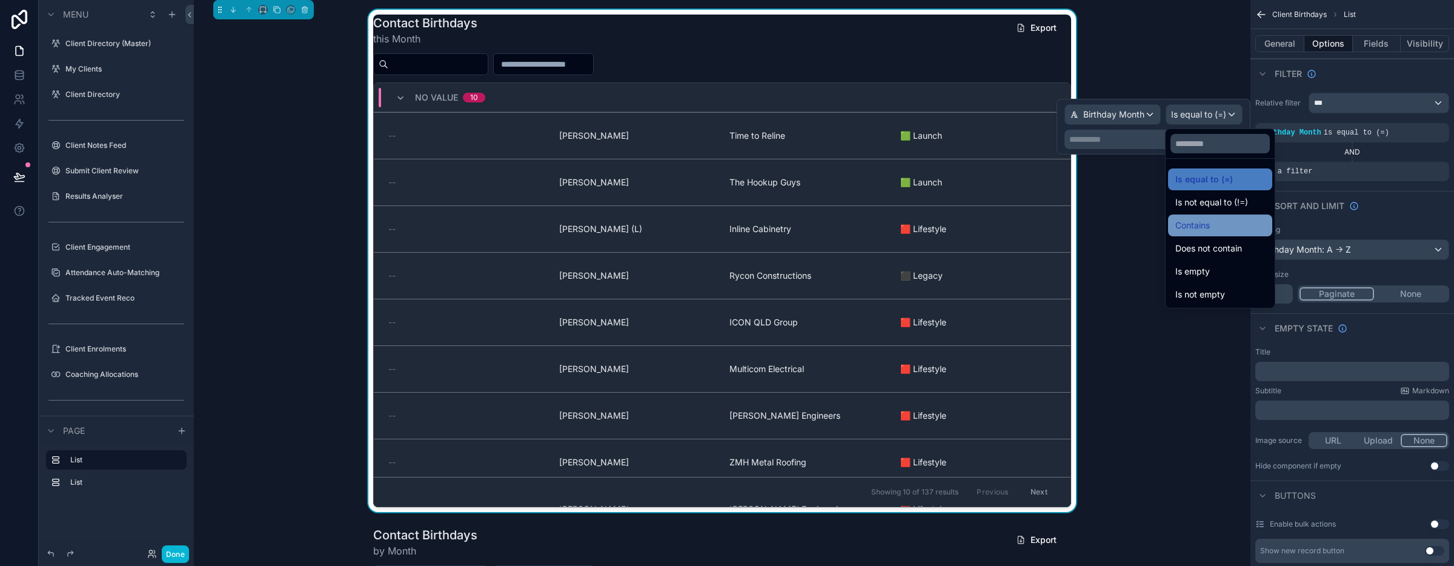
click at [1188, 226] on span "Contains" at bounding box center [1192, 225] width 35 height 15
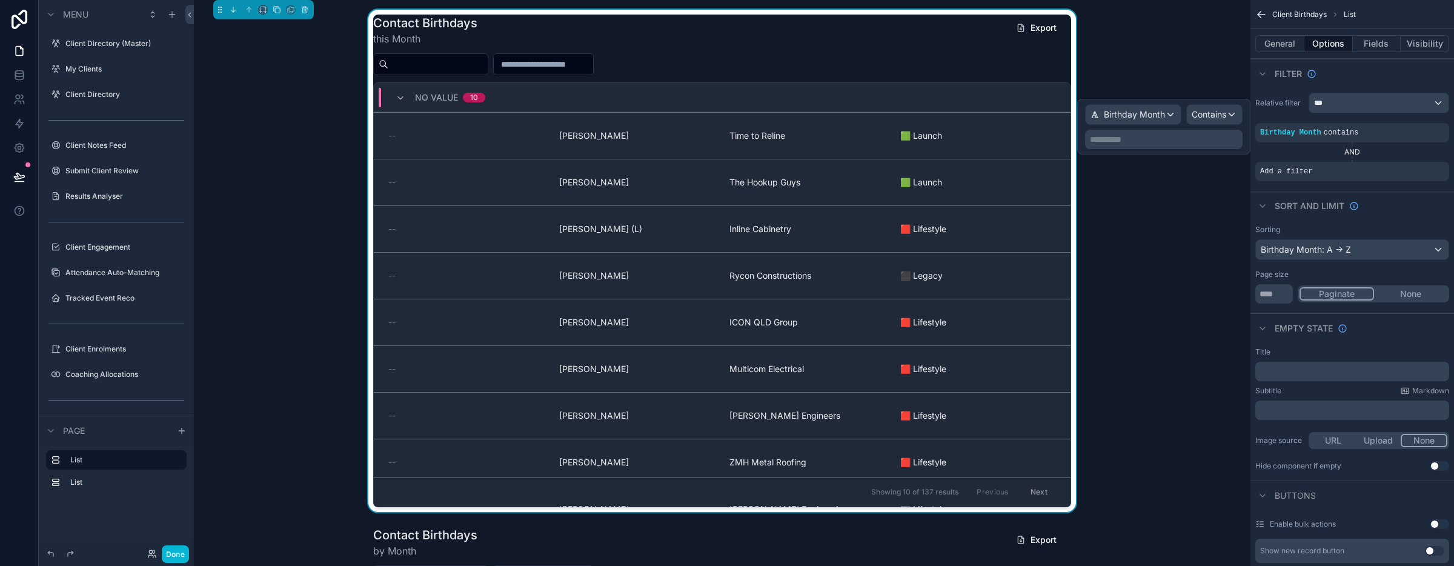
click at [1128, 140] on p "**********" at bounding box center [1165, 139] width 150 height 12
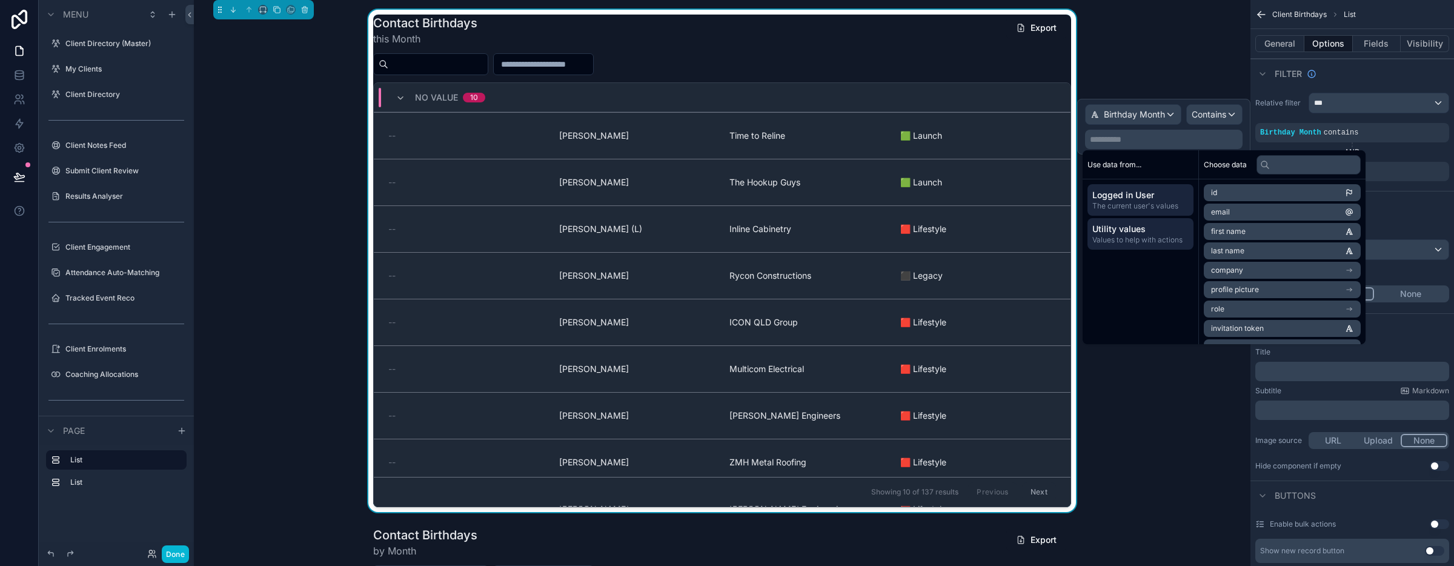
click at [1137, 230] on span "Utility values" at bounding box center [1140, 229] width 96 height 12
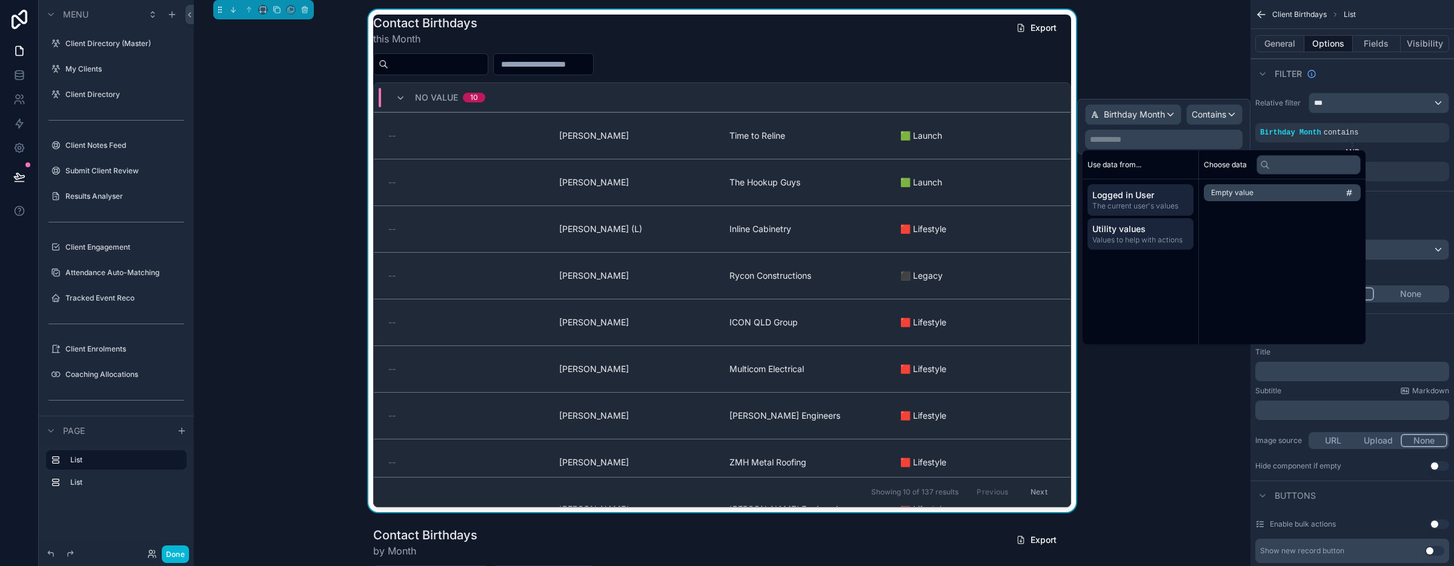
click at [1132, 195] on span "Logged in User" at bounding box center [1140, 195] width 96 height 12
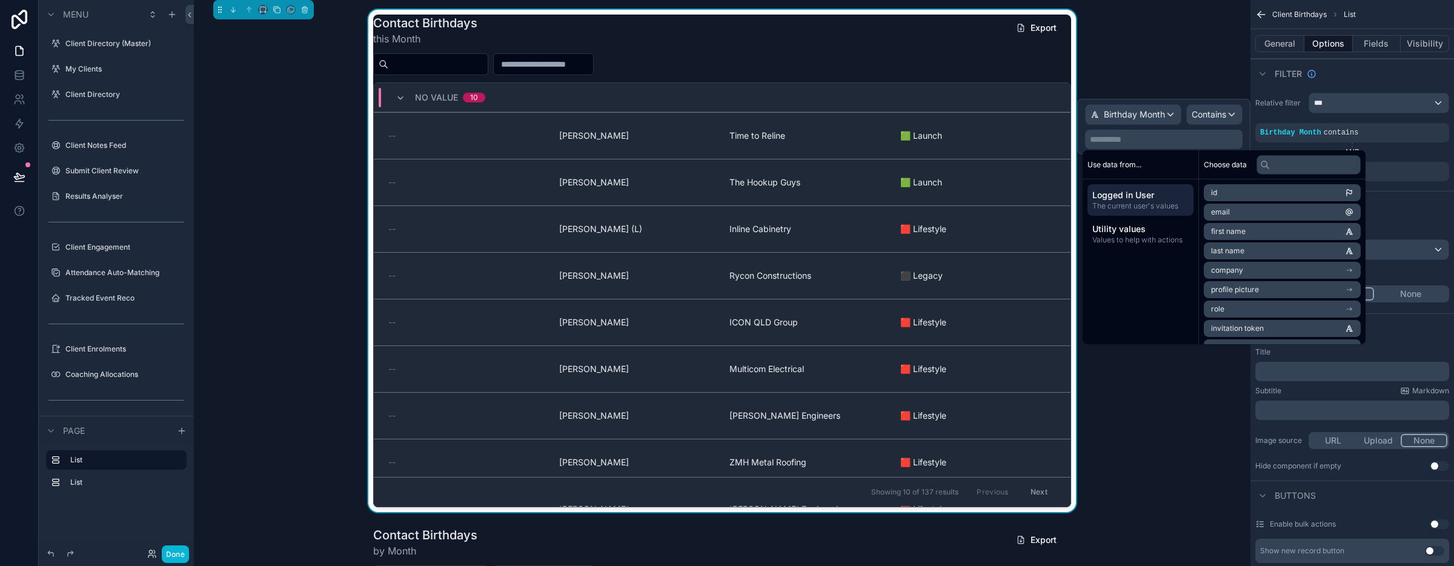
click at [1153, 138] on p "**********" at bounding box center [1165, 139] width 150 height 12
click at [1226, 112] on div "Contains" at bounding box center [1214, 114] width 55 height 19
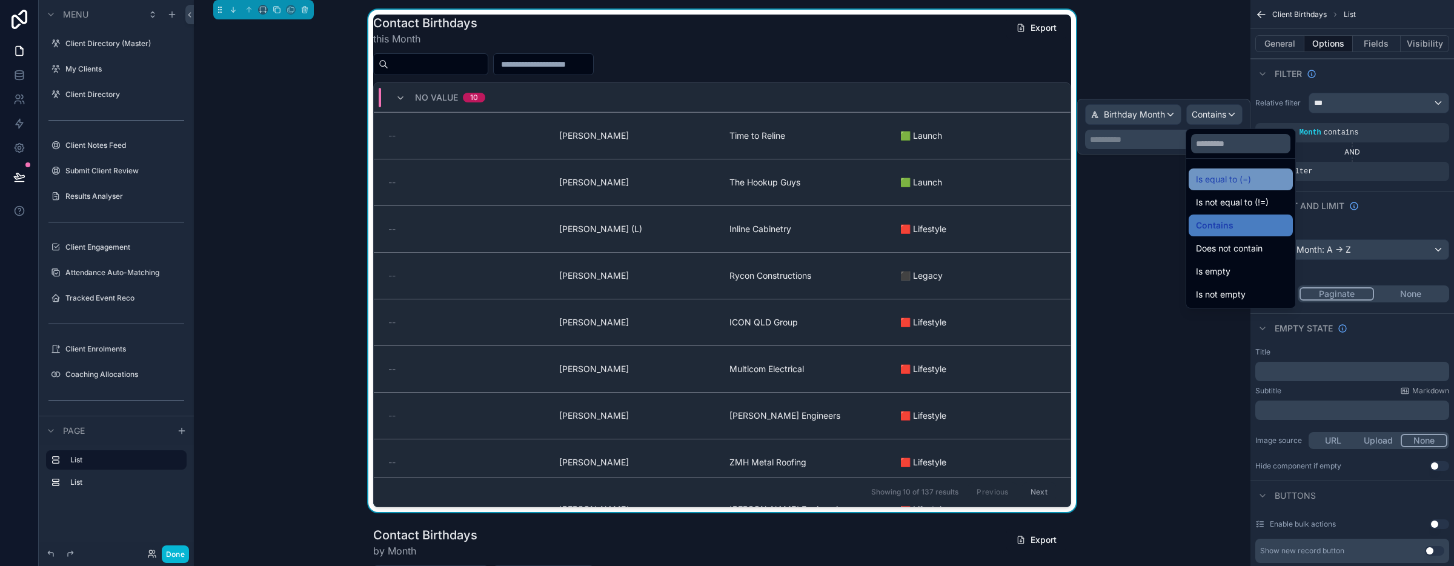
click at [1231, 175] on span "Is equal to (=)" at bounding box center [1223, 179] width 55 height 15
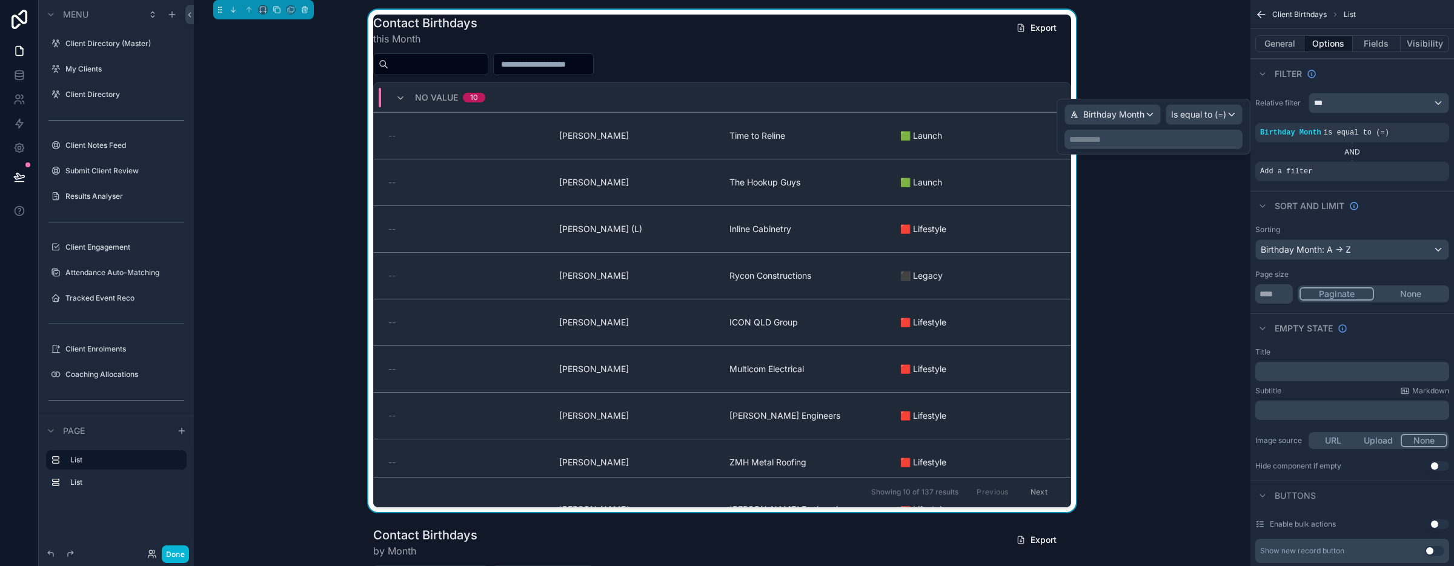
click at [1157, 137] on p "**********" at bounding box center [1154, 139] width 171 height 12
click at [1205, 133] on p "**********" at bounding box center [1154, 139] width 171 height 12
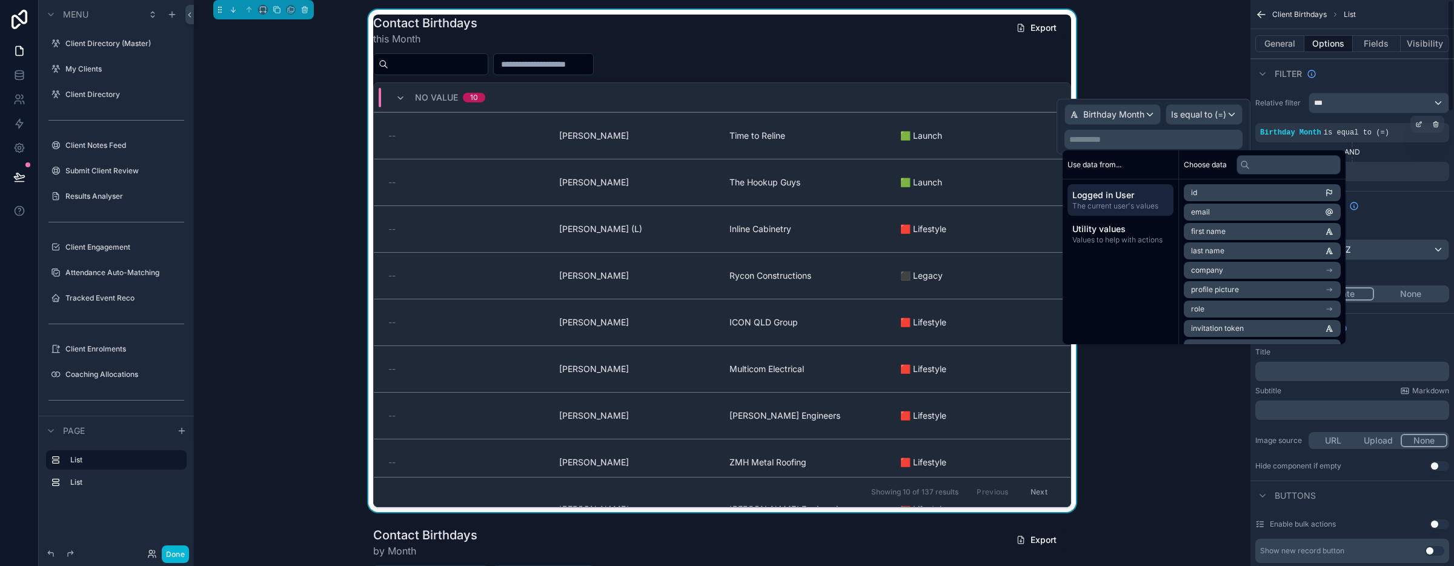
click at [1409, 131] on div "Birthday Month is equal to (=)" at bounding box center [1352, 133] width 184 height 10
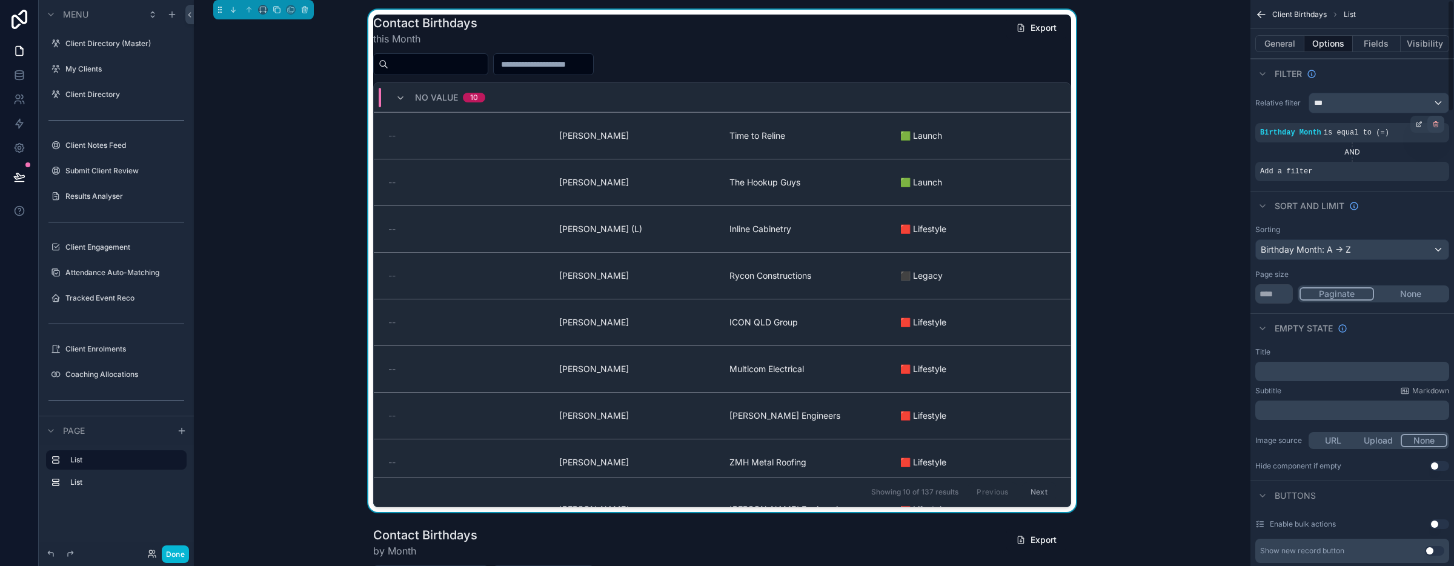
click at [1434, 126] on icon "scrollable content" at bounding box center [1436, 125] width 4 height 4
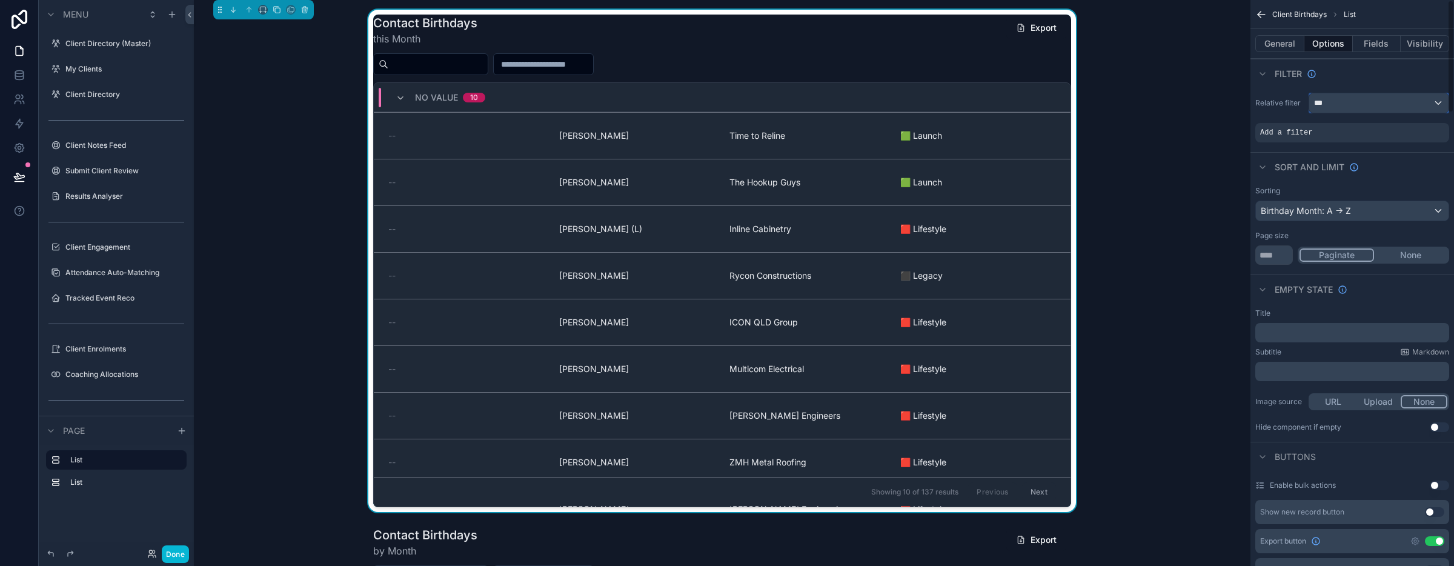
click at [1439, 101] on div "***" at bounding box center [1378, 102] width 139 height 19
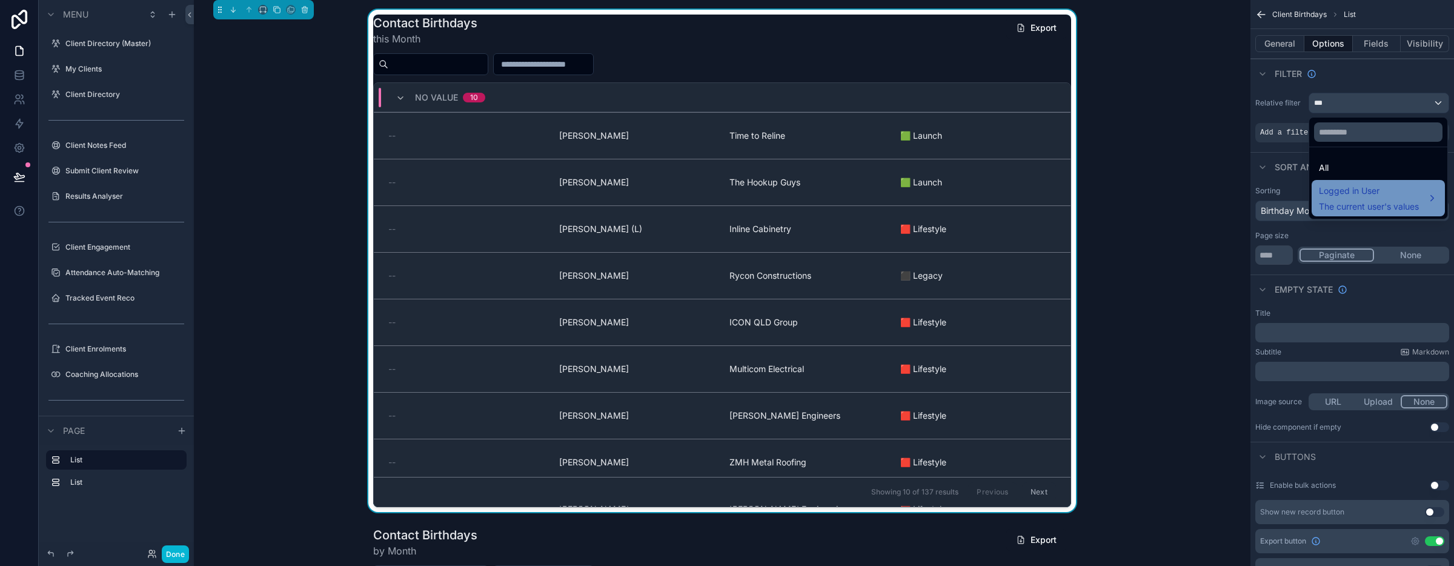
click at [1380, 198] on div "Logged in User The current user's values" at bounding box center [1369, 198] width 100 height 29
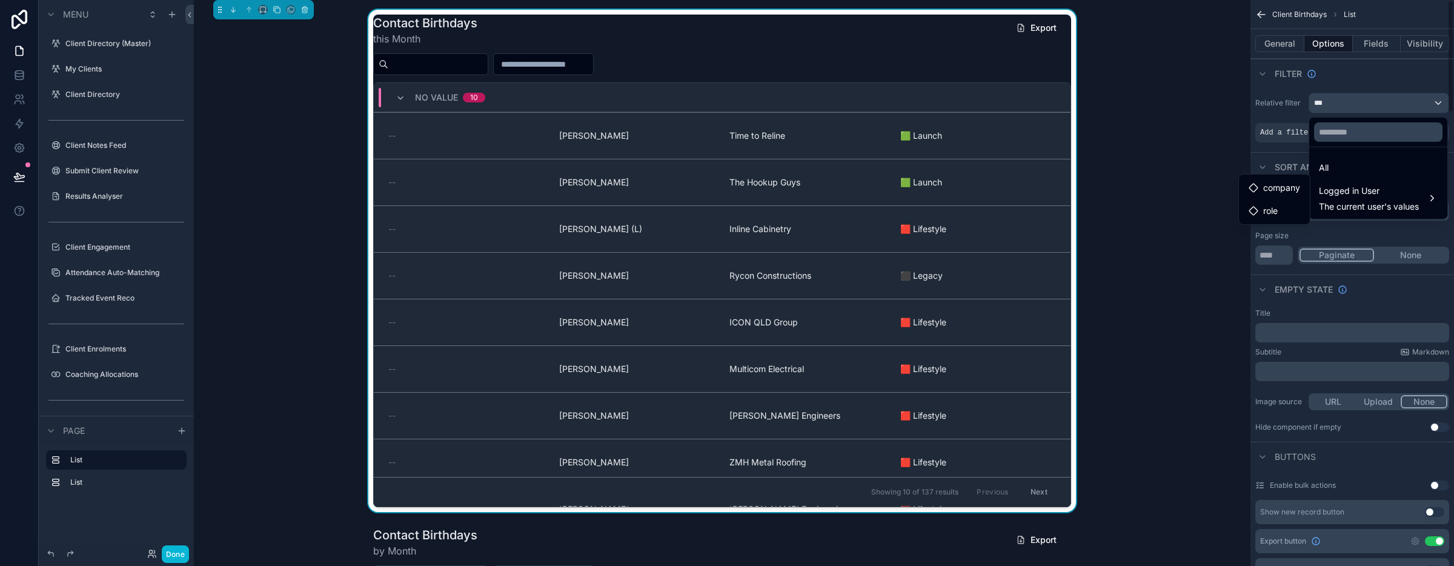
click at [1268, 152] on div "scrollable content" at bounding box center [727, 283] width 1454 height 566
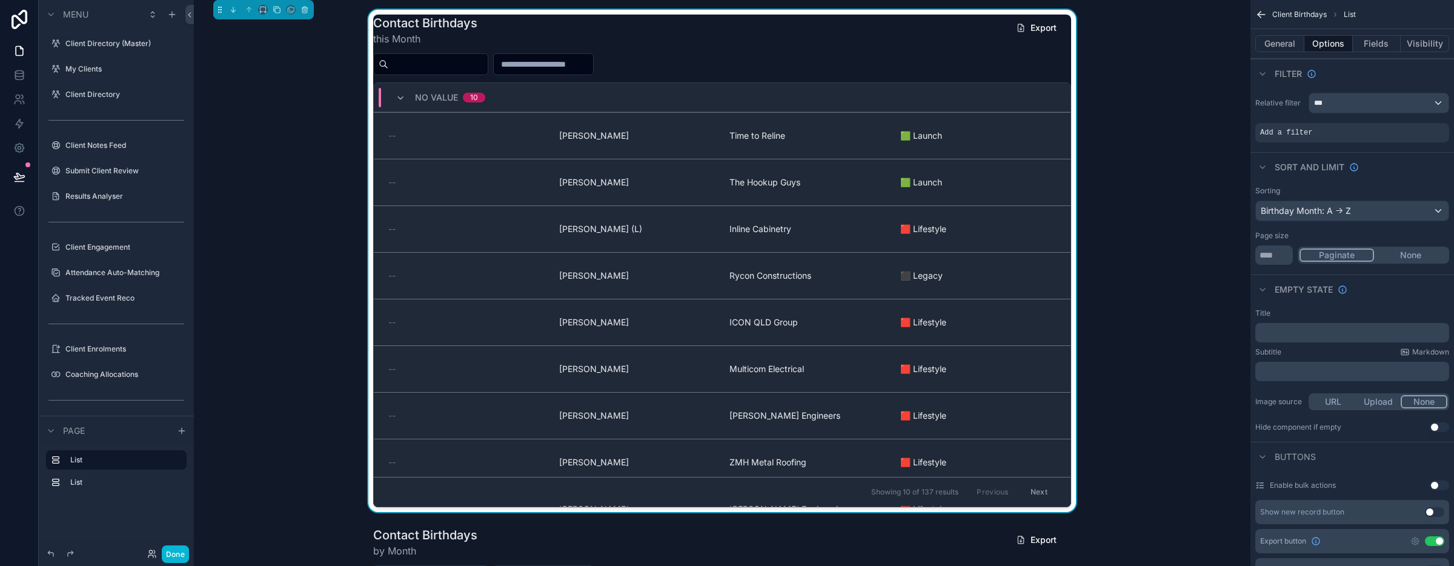
click at [1190, 121] on div "Contact Birthdays this Month Export No value 10 -- [PERSON_NAME] Time to Reline…" at bounding box center [722, 261] width 1037 height 502
click at [872, 37] on div "Contact Birthdays this Month Export" at bounding box center [722, 30] width 698 height 31
click at [1414, 126] on div "scrollable content" at bounding box center [1418, 124] width 17 height 17
click at [1155, 119] on span "Select a field" at bounding box center [1132, 114] width 51 height 10
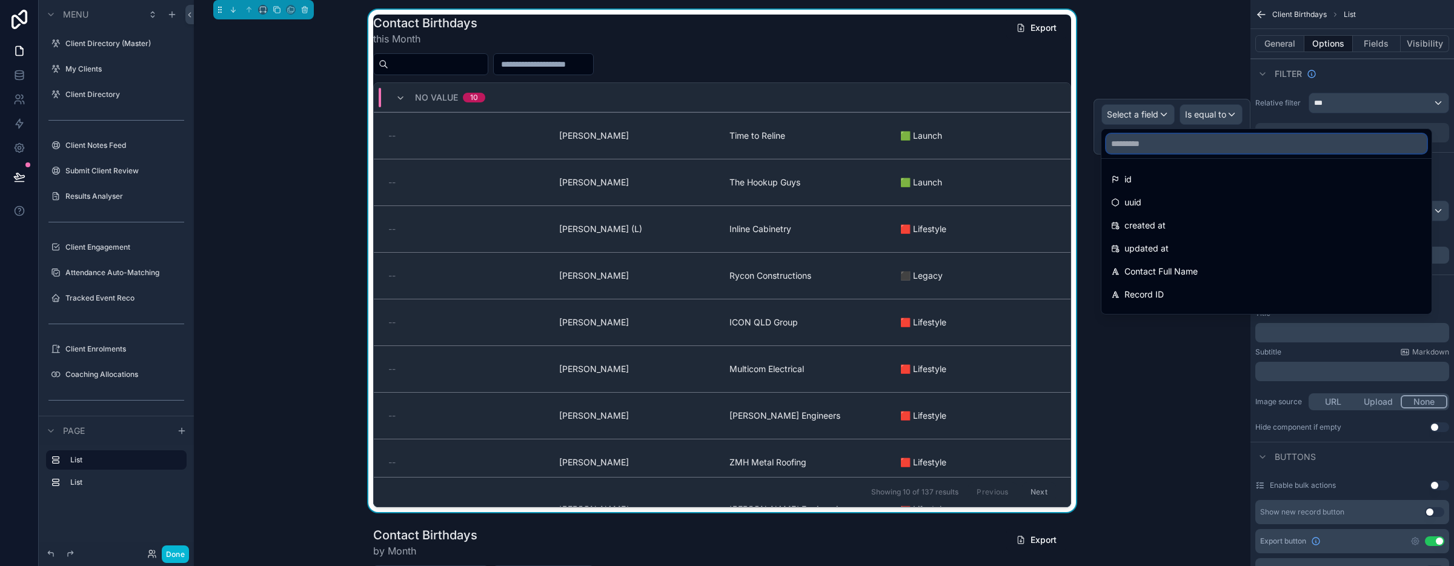
click at [1132, 151] on input "text" at bounding box center [1266, 143] width 320 height 19
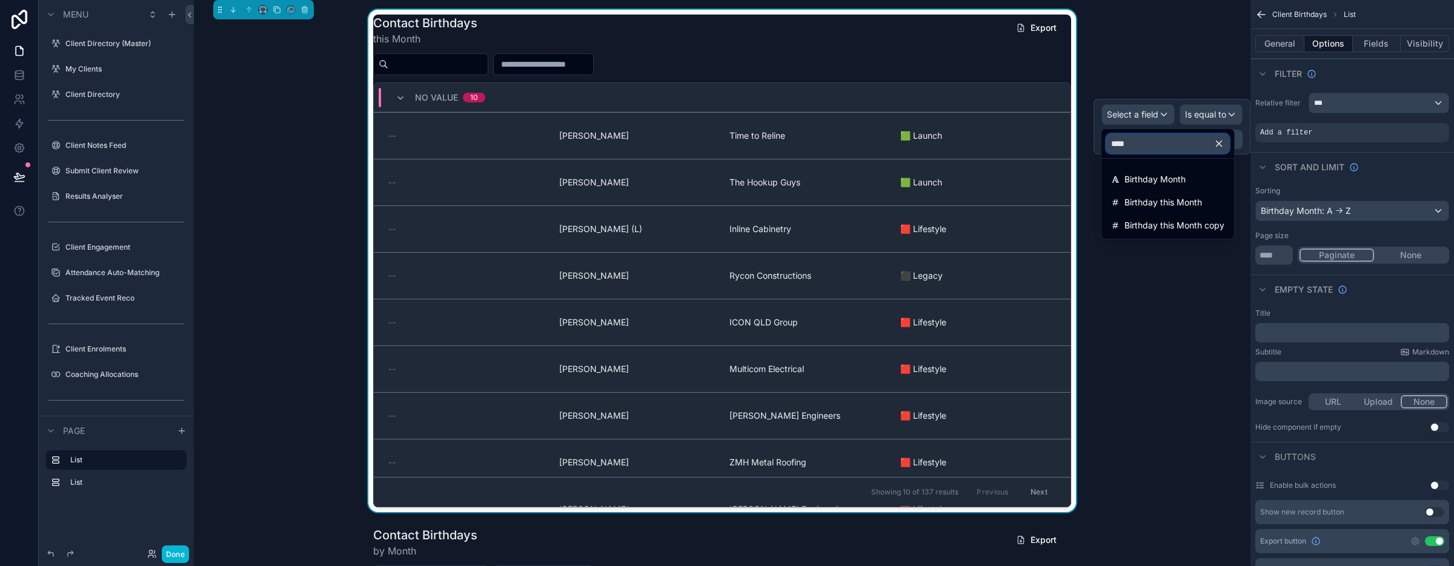
type input "*****"
click at [1151, 271] on div "Contact Birthdays this Month Export No value 10 -- [PERSON_NAME] Time to Reline…" at bounding box center [722, 261] width 1037 height 502
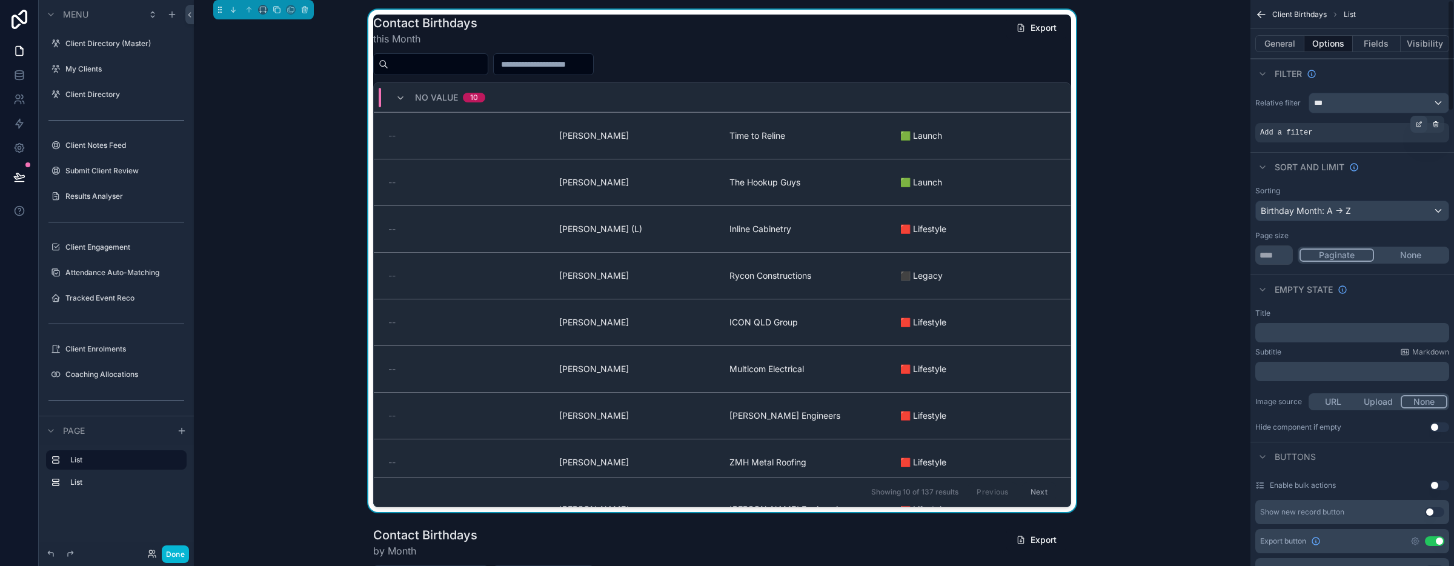
click at [1415, 125] on icon "scrollable content" at bounding box center [1418, 124] width 7 height 7
click at [1165, 111] on div "Select a field" at bounding box center [1138, 114] width 72 height 19
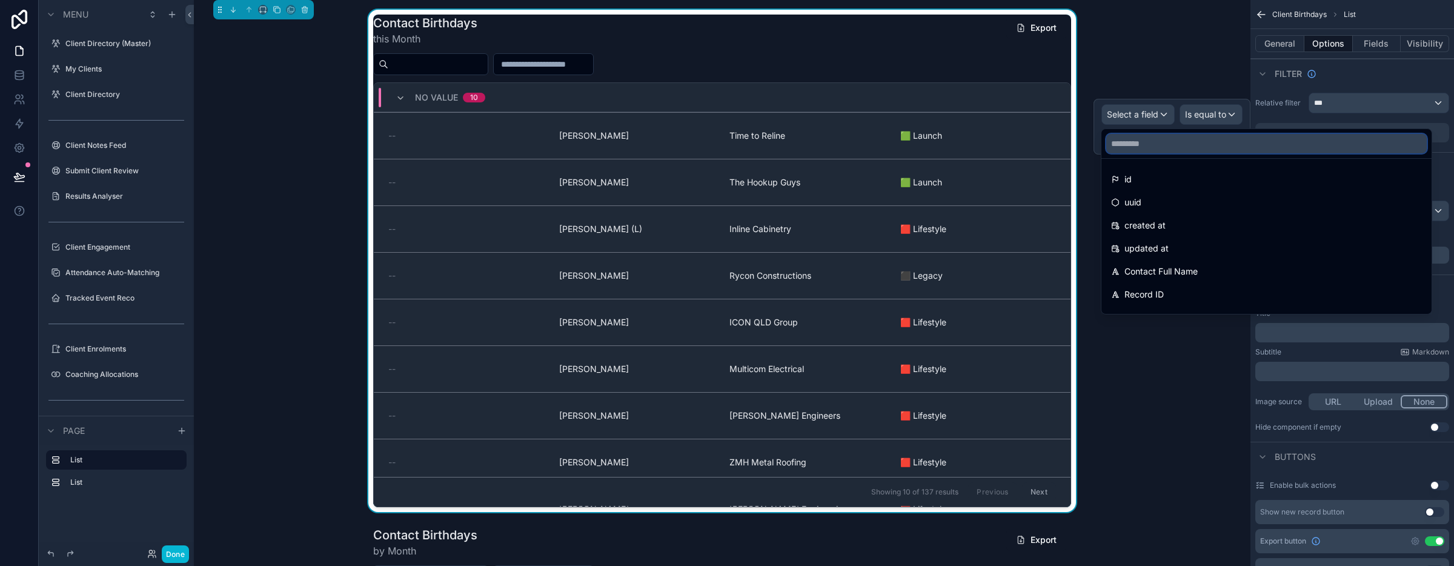
click at [1159, 137] on input "text" at bounding box center [1266, 143] width 320 height 19
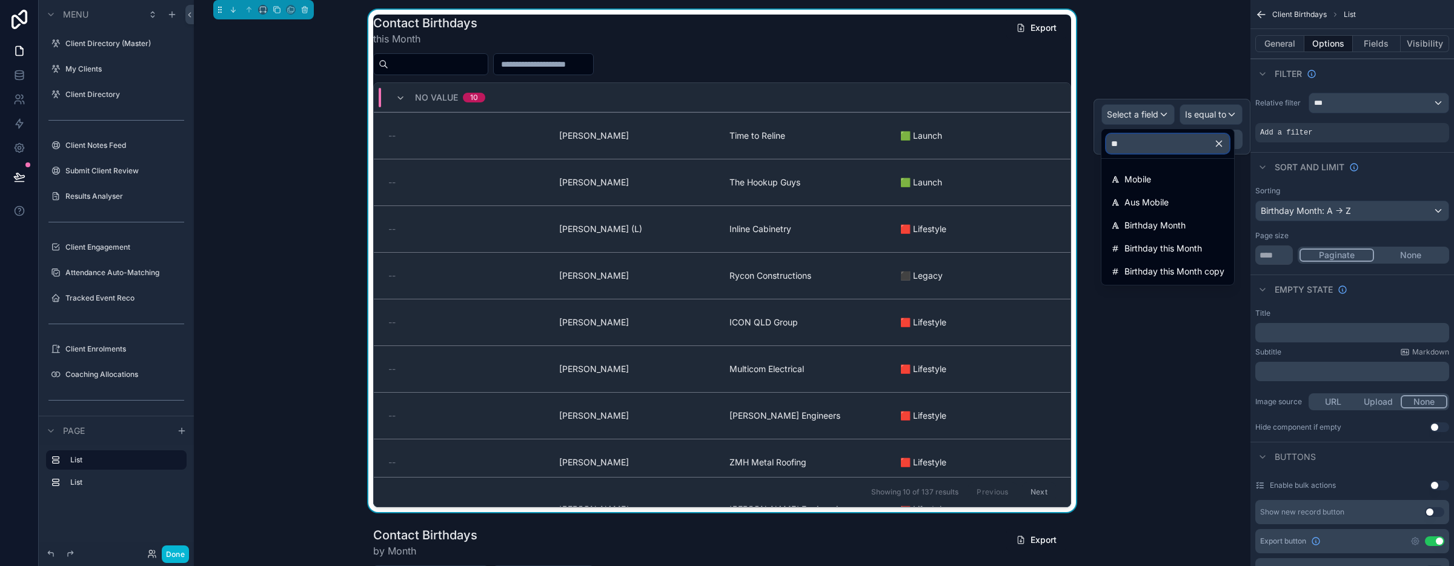
type input "***"
click at [1154, 321] on div "Contact Birthdays this Month Export No value 10 -- [PERSON_NAME] Time to Reline…" at bounding box center [722, 261] width 1037 height 502
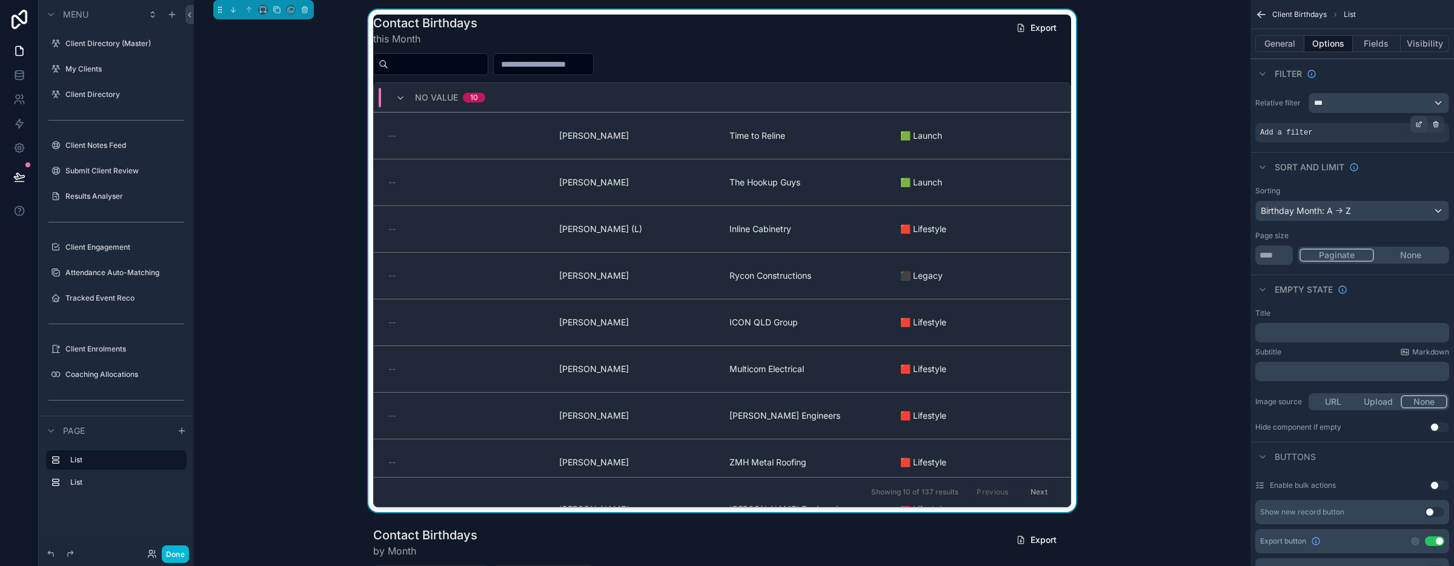
click at [1415, 124] on icon "scrollable content" at bounding box center [1418, 124] width 7 height 7
click at [1166, 113] on div "Select a field" at bounding box center [1138, 114] width 72 height 19
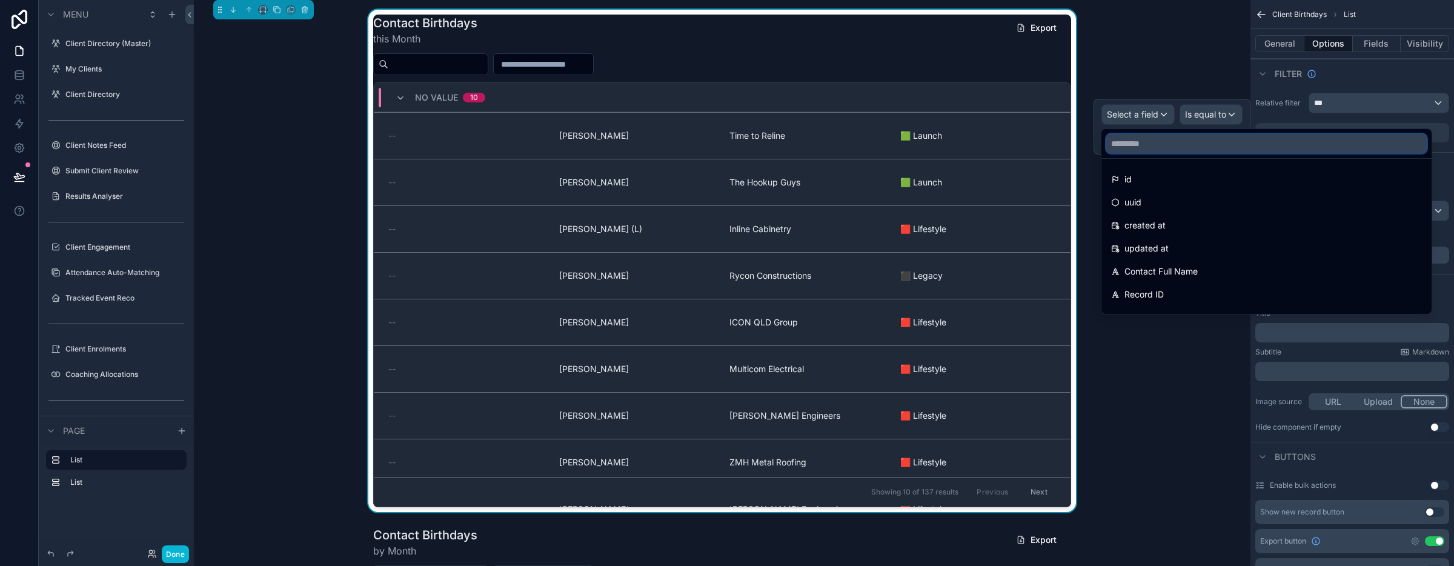
click at [1154, 144] on input "text" at bounding box center [1266, 143] width 320 height 19
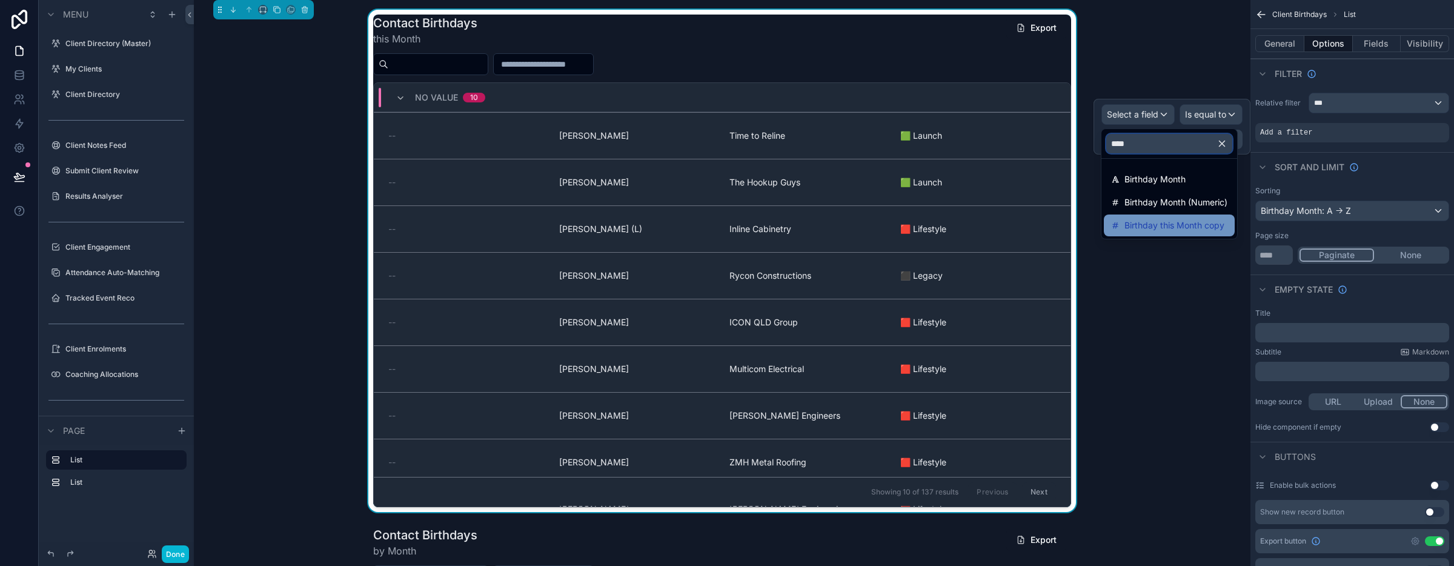
type input "****"
click at [1153, 228] on span "Birthday this Month copy" at bounding box center [1174, 225] width 100 height 15
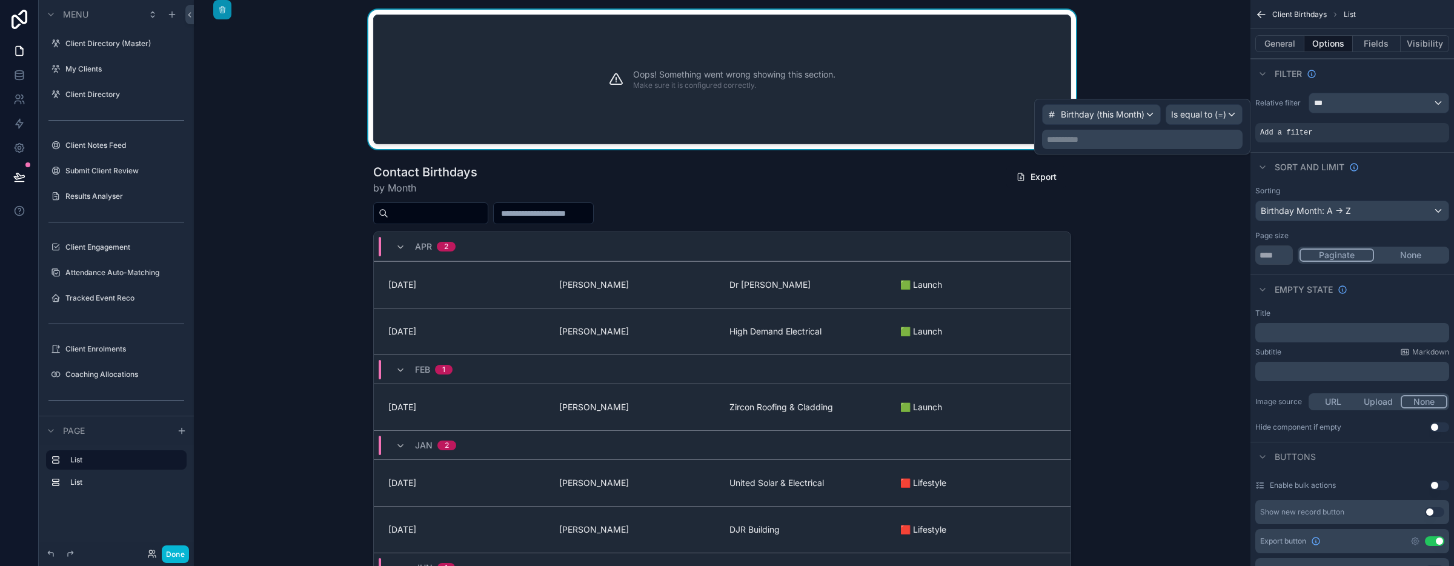
click at [1187, 134] on p "**********" at bounding box center [1143, 139] width 193 height 12
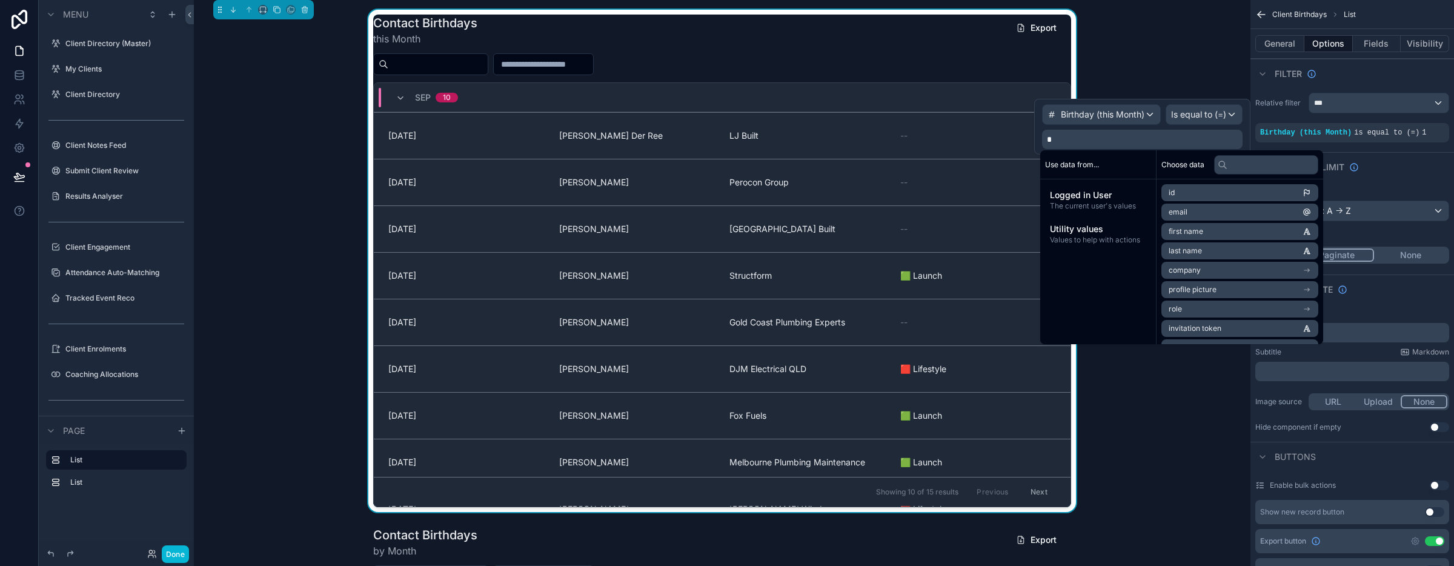
click at [1200, 465] on div "Contact Birthdays this Month Export [DATE] [DATE] [PERSON_NAME] [PERSON_NAME] B…" at bounding box center [722, 261] width 1037 height 502
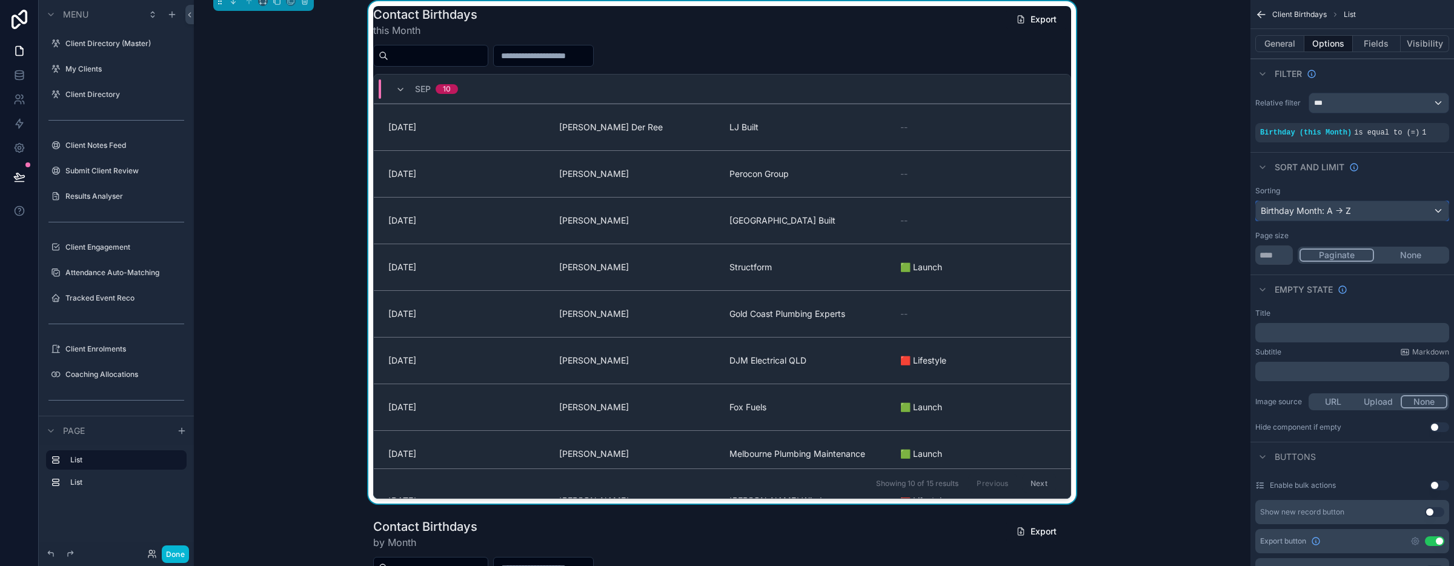
click at [1439, 210] on div "Birthday Month: A -> Z" at bounding box center [1352, 210] width 193 height 19
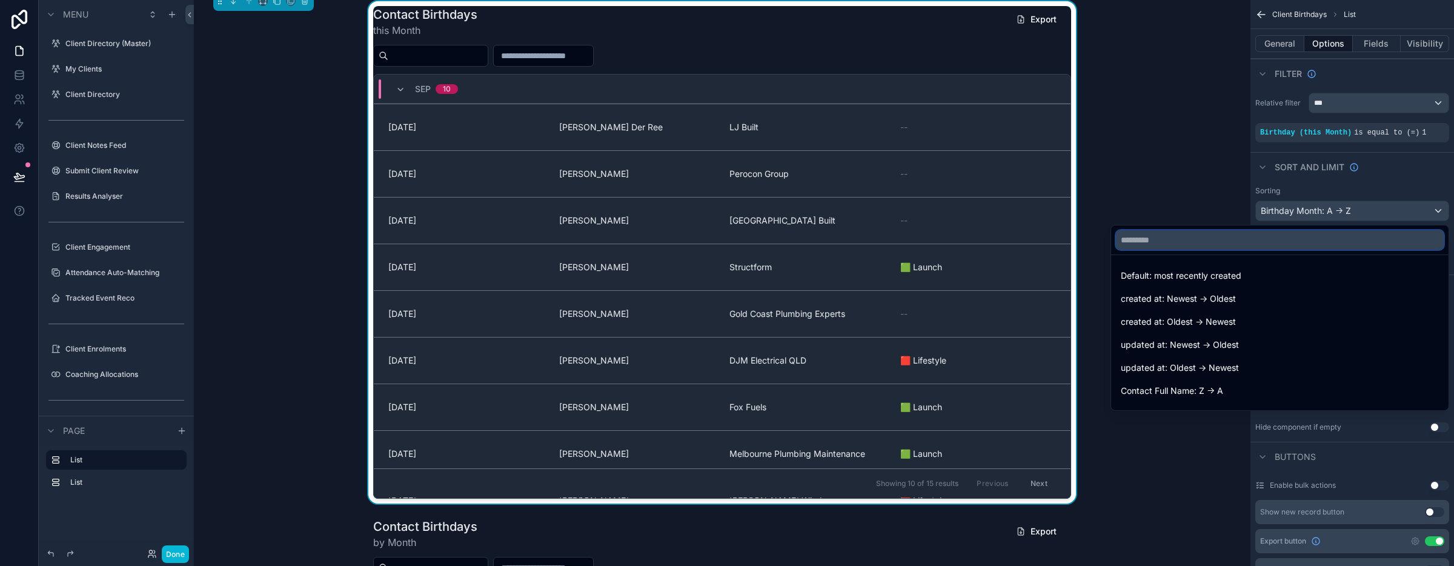
click at [1159, 236] on input "text" at bounding box center [1280, 239] width 328 height 19
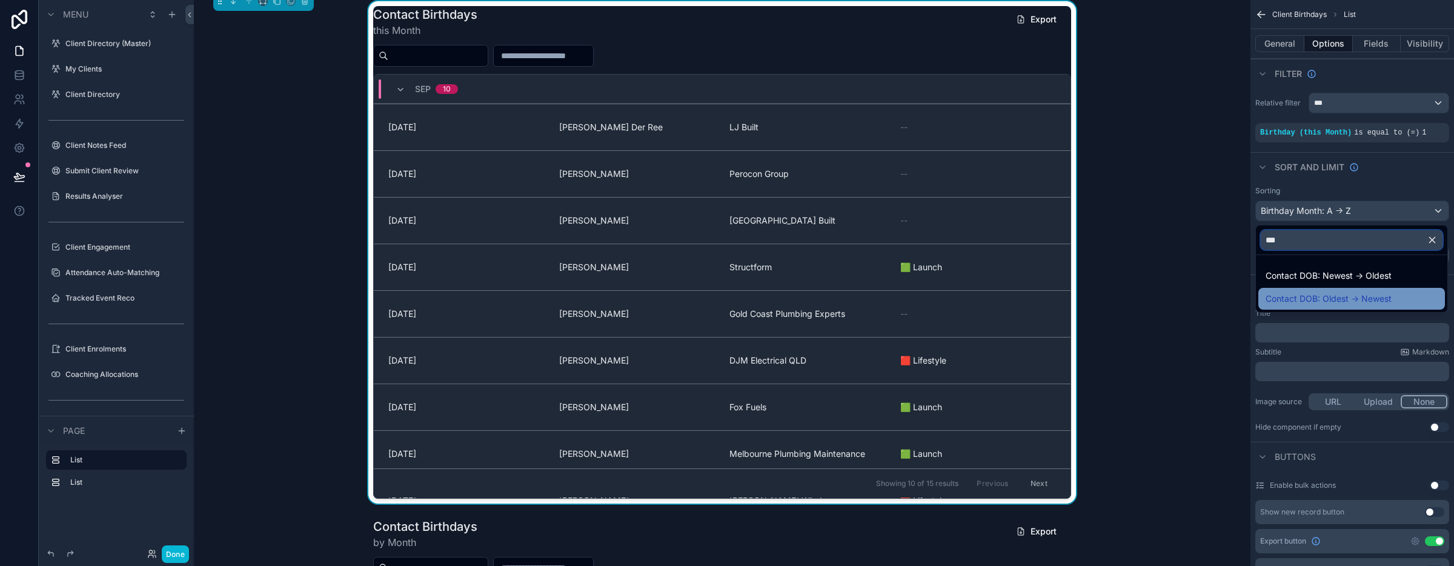
type input "***"
click at [1331, 291] on span "Contact DOB: Oldest -> Newest" at bounding box center [1328, 298] width 126 height 15
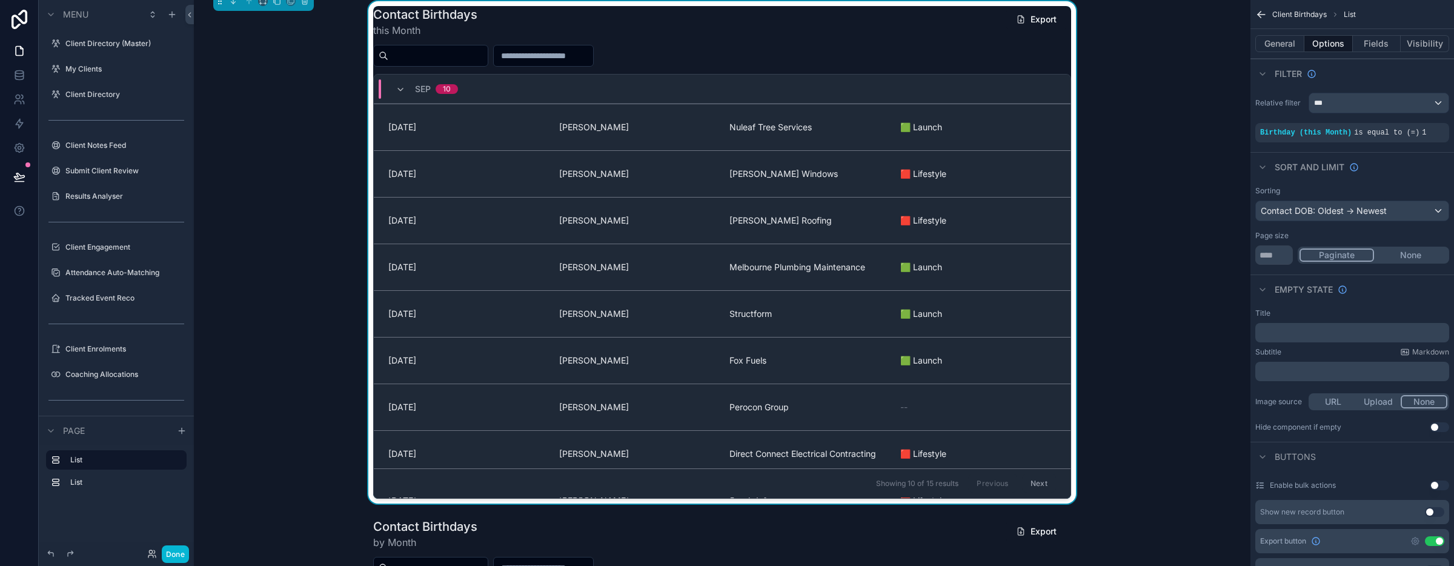
click at [280, 231] on div "Contact Birthdays this Month Export [DATE] [DATE] [PERSON_NAME] Nuleaf Tree Ser…" at bounding box center [722, 252] width 1037 height 502
click at [1437, 213] on div "Contact DOB: Oldest -> Newest" at bounding box center [1352, 210] width 193 height 19
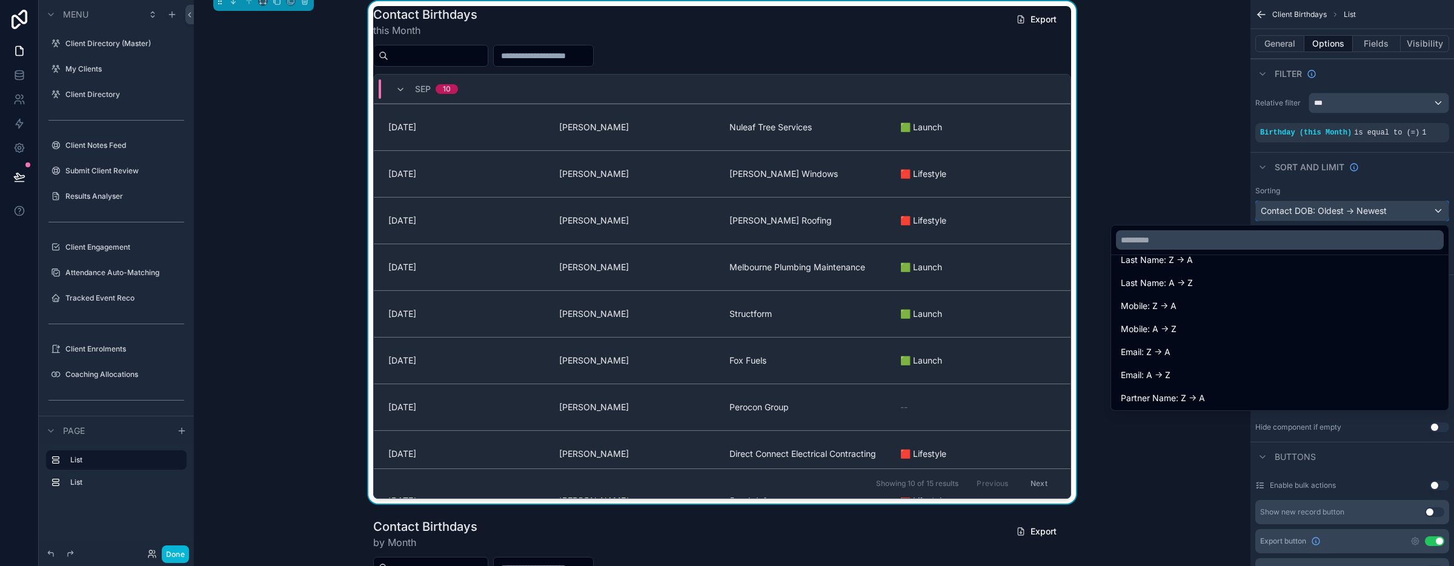
scroll to position [263, 0]
click at [1181, 130] on div "Contact Birthdays this Month Export [DATE] [DATE] [PERSON_NAME] Nuleaf Tree Ser…" at bounding box center [722, 252] width 1037 height 502
click at [1137, 67] on div "Contact Birthdays this Month Export [DATE] [DATE] [PERSON_NAME] Nuleaf Tree Ser…" at bounding box center [722, 252] width 1037 height 502
